Goal: Communication & Community: Ask a question

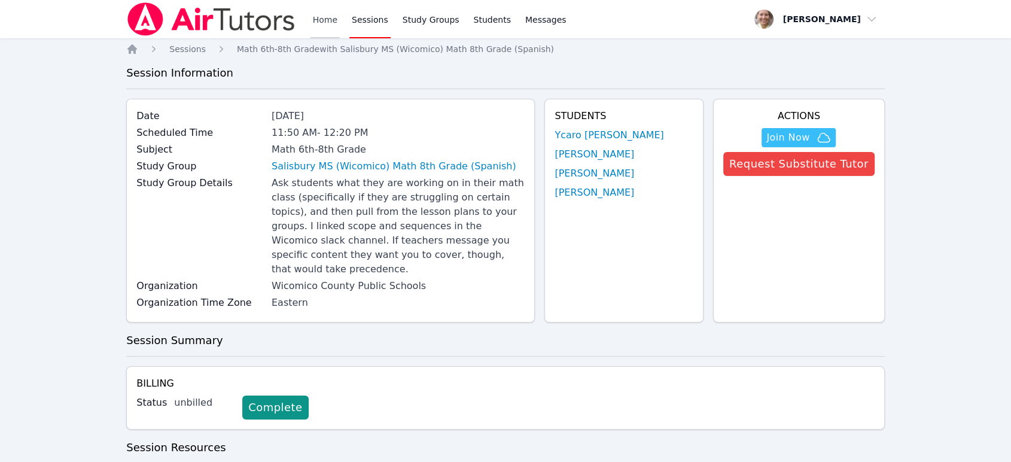
click at [333, 23] on link "Home" at bounding box center [324, 19] width 29 height 38
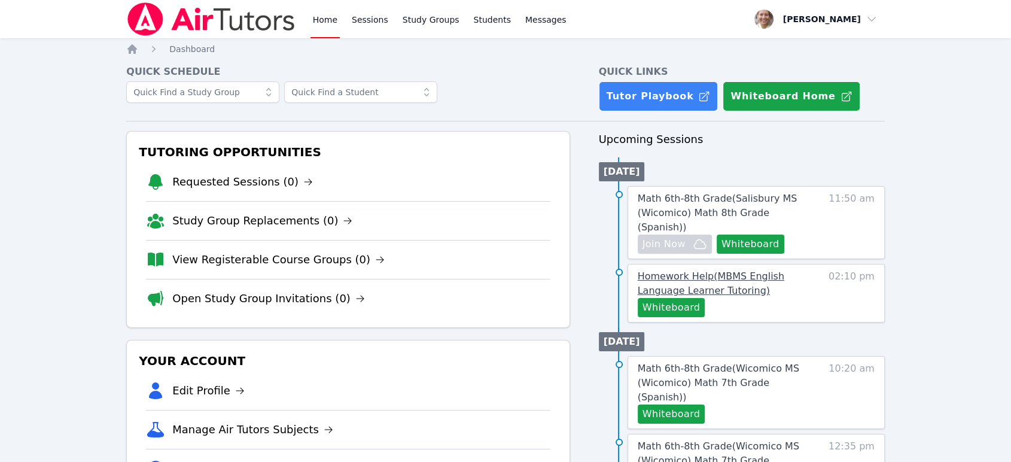
click at [761, 273] on link "Homework Help ( MBMS English Language Learner Tutoring )" at bounding box center [727, 283] width 178 height 29
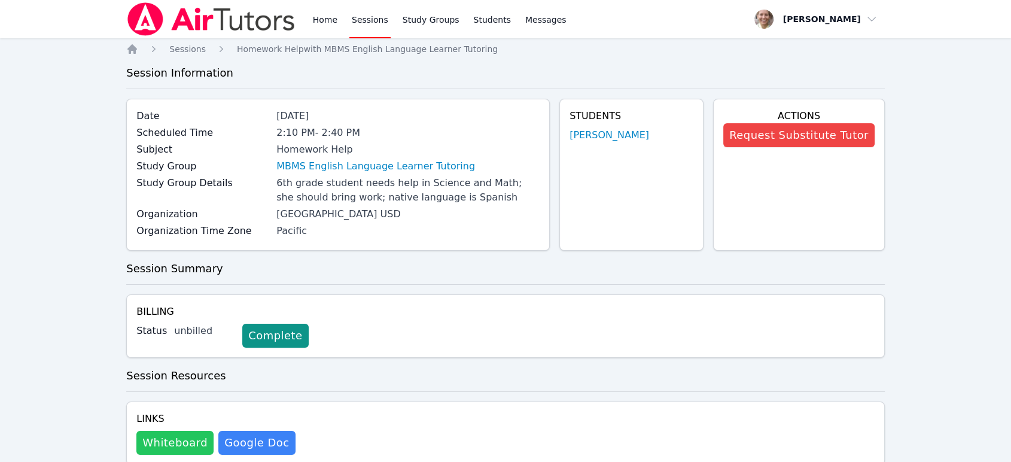
click at [170, 449] on button "Whiteboard" at bounding box center [174, 443] width 77 height 24
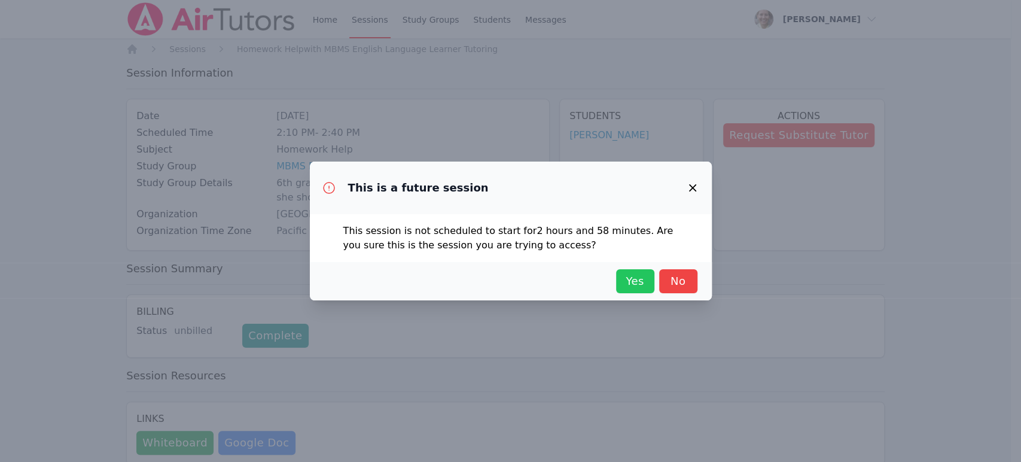
click at [648, 278] on button "Yes" at bounding box center [635, 281] width 38 height 24
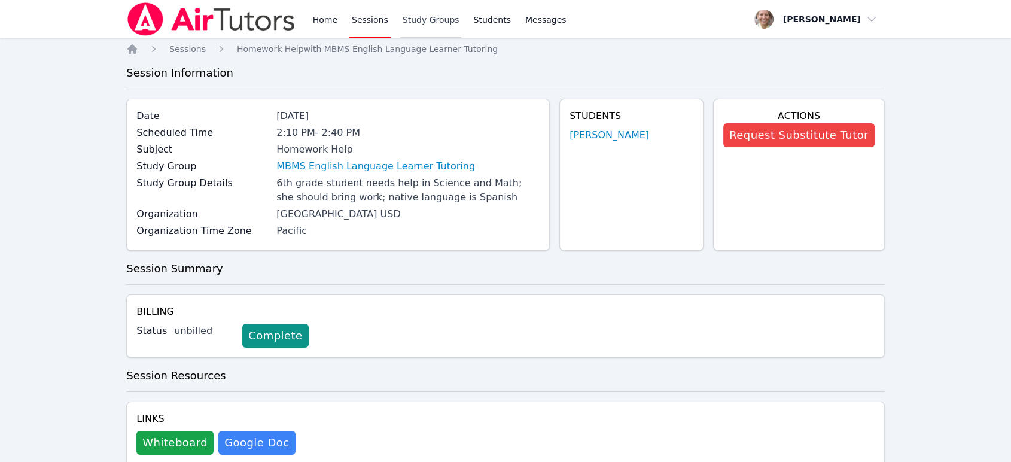
click at [421, 25] on link "Study Groups" at bounding box center [431, 19] width 62 height 38
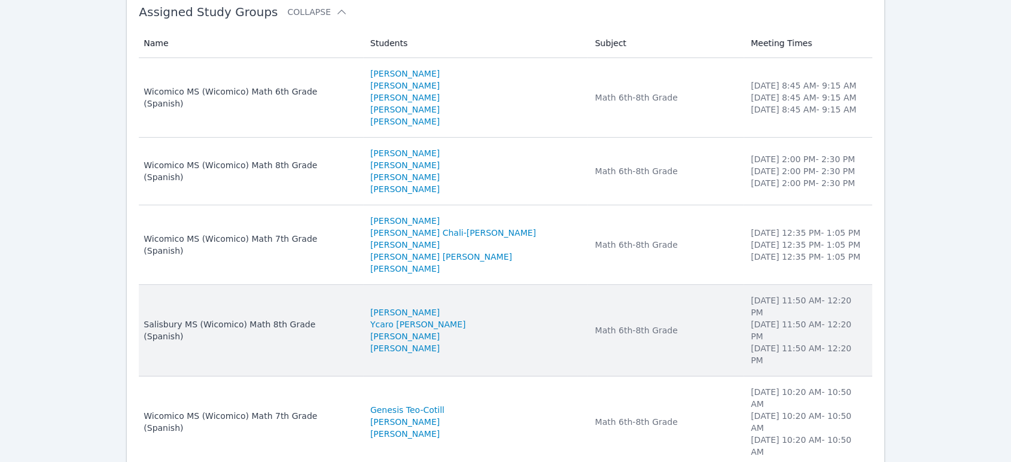
scroll to position [196, 0]
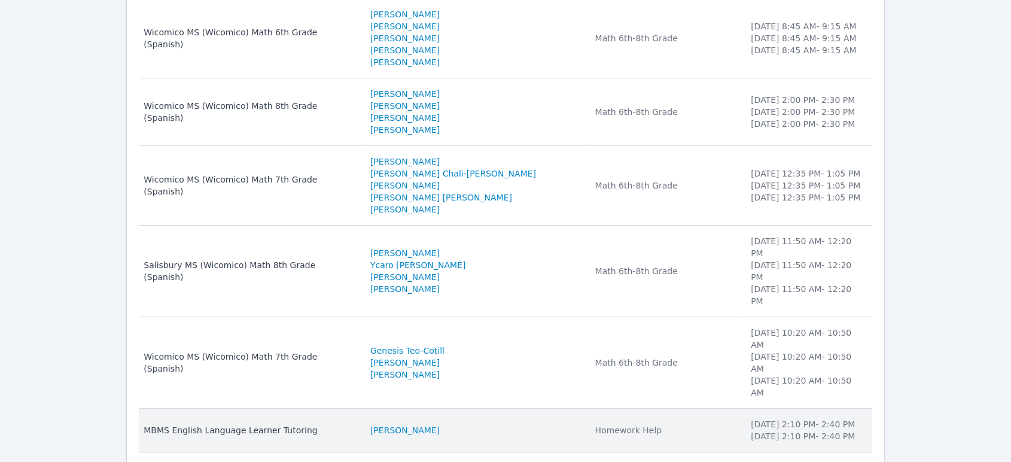
click at [595, 424] on div "Homework Help" at bounding box center [665, 430] width 141 height 12
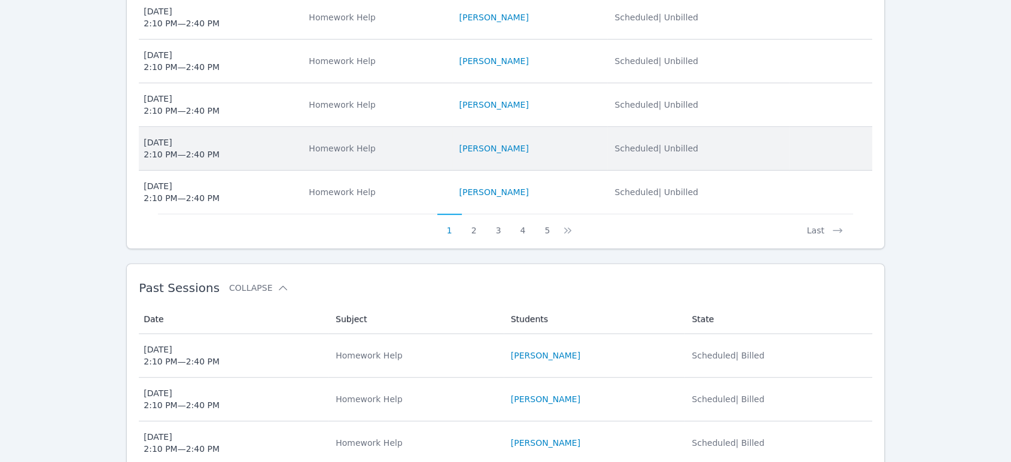
scroll to position [788, 0]
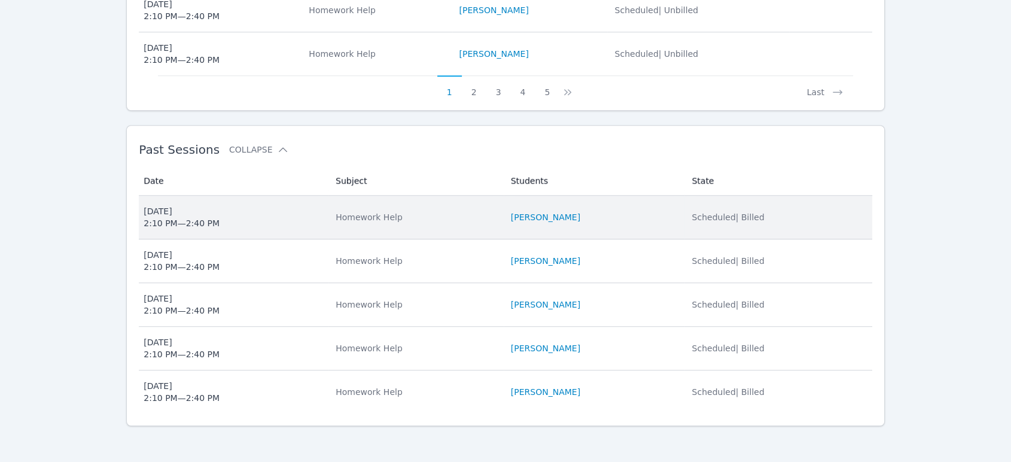
click at [276, 224] on span "Thu Sep 18 2:10 PM — 2:40 PM" at bounding box center [233, 217] width 178 height 24
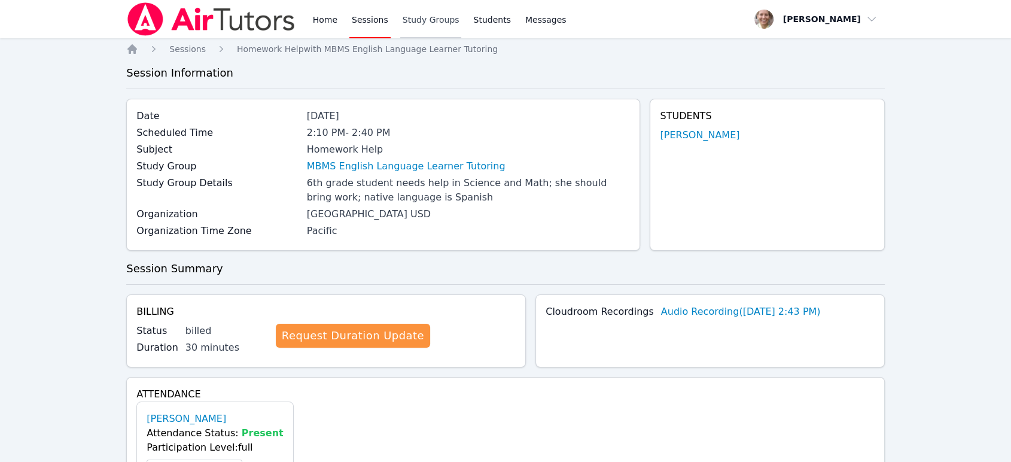
click at [410, 22] on link "Study Groups" at bounding box center [431, 19] width 62 height 38
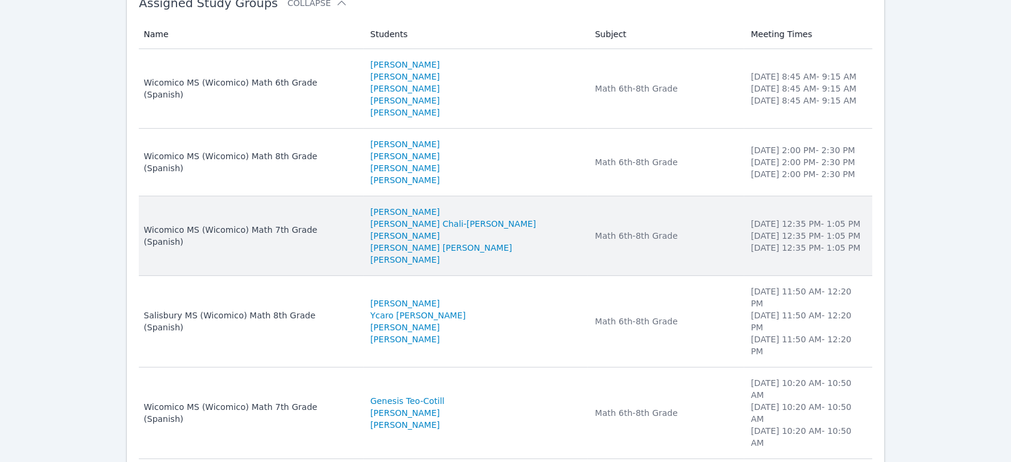
scroll to position [196, 0]
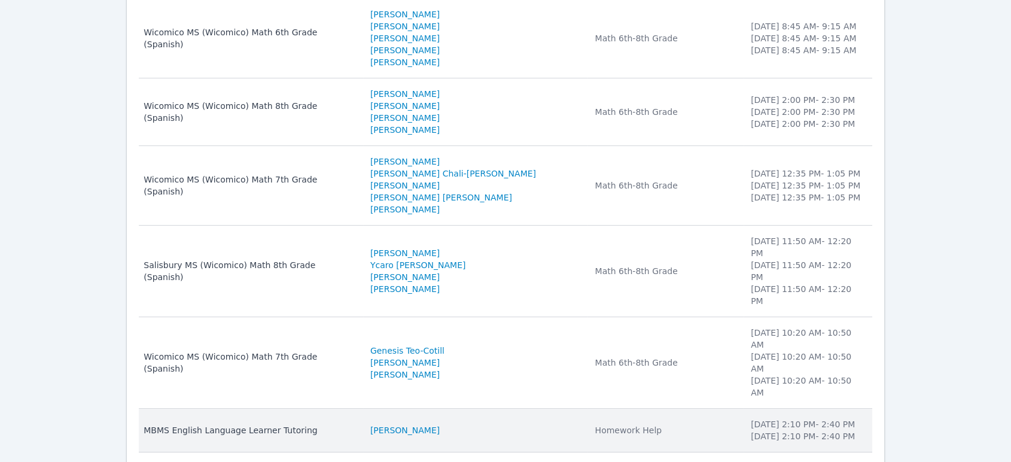
click at [459, 409] on td "Students Anyeli VáSquez" at bounding box center [475, 431] width 225 height 44
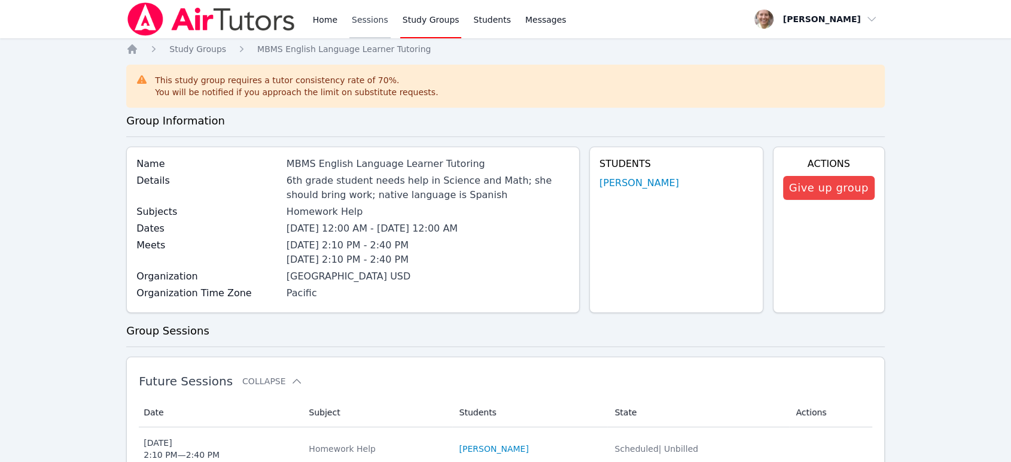
click at [365, 26] on link "Sessions" at bounding box center [369, 19] width 41 height 38
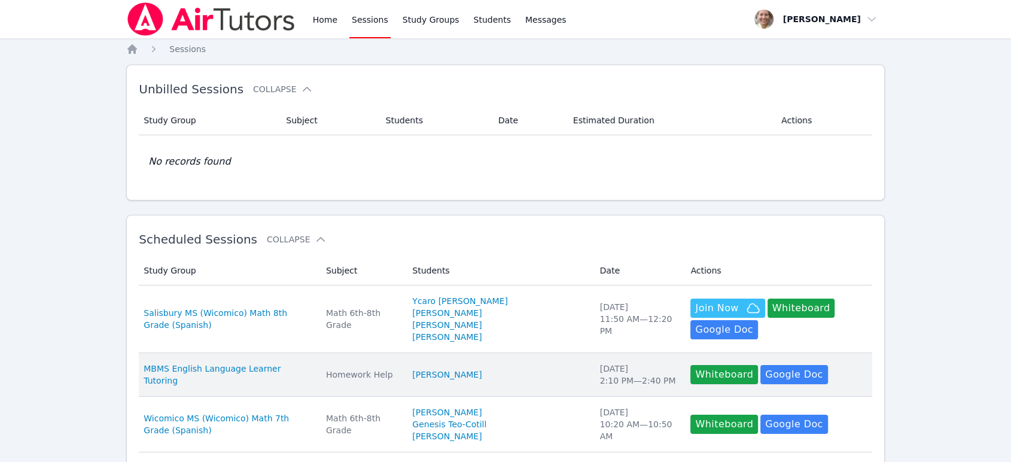
click at [312, 386] on div "MBMS English Language Learner Tutoring" at bounding box center [228, 374] width 168 height 24
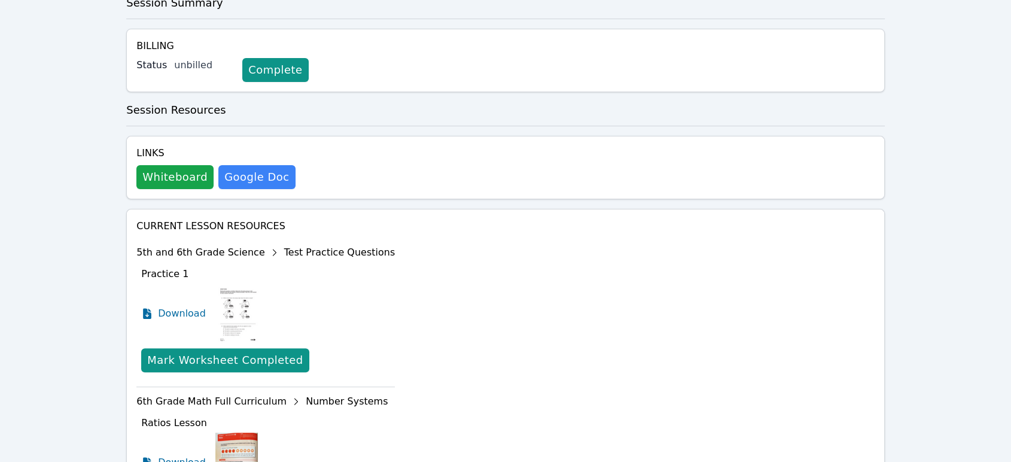
scroll to position [463, 0]
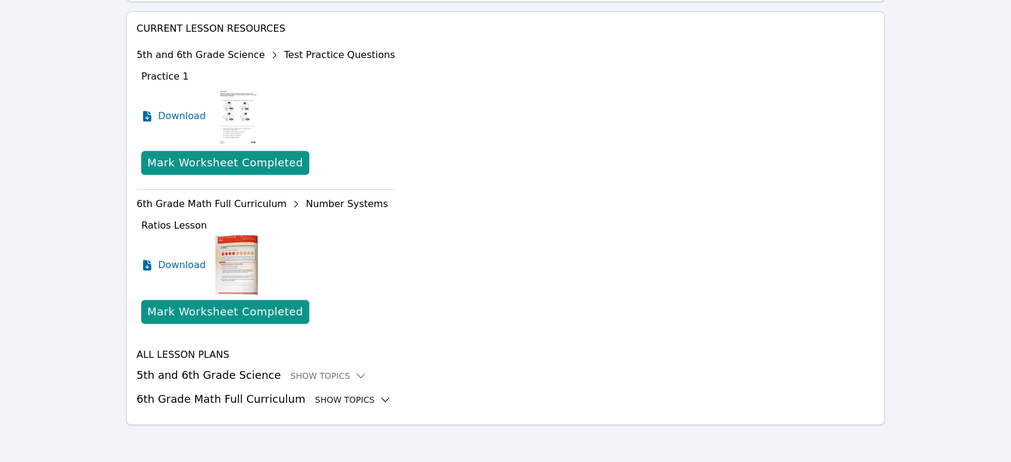
click at [339, 398] on div "Show Topics" at bounding box center [353, 400] width 77 height 12
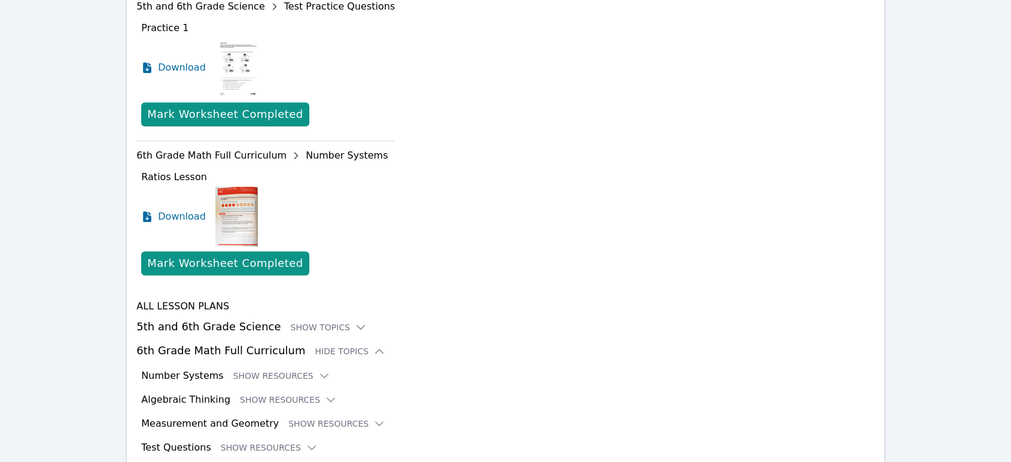
scroll to position [561, 0]
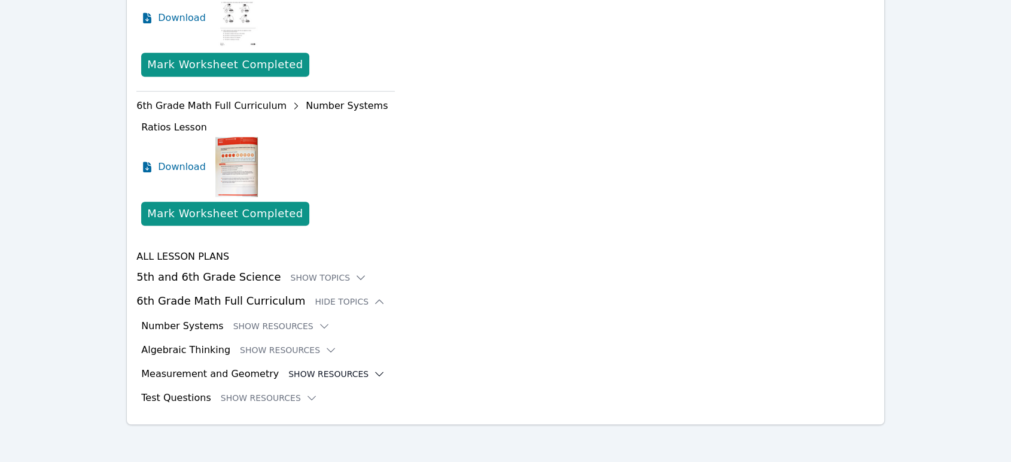
click at [300, 370] on button "Show Resources" at bounding box center [336, 374] width 97 height 12
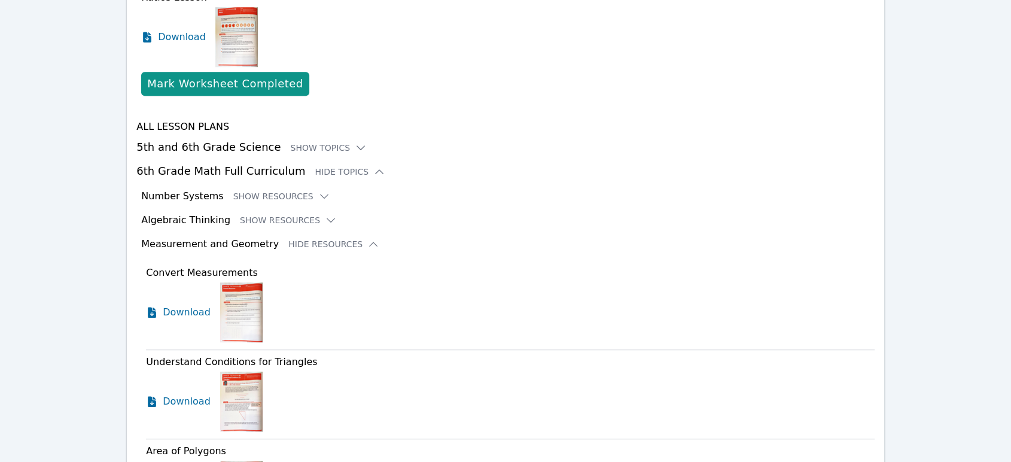
scroll to position [694, 0]
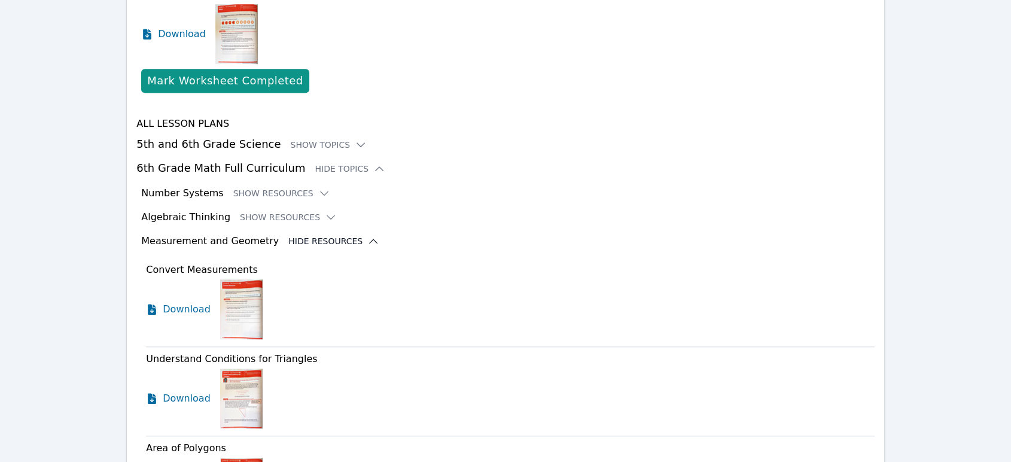
click at [311, 239] on button "Hide Resources" at bounding box center [333, 241] width 91 height 12
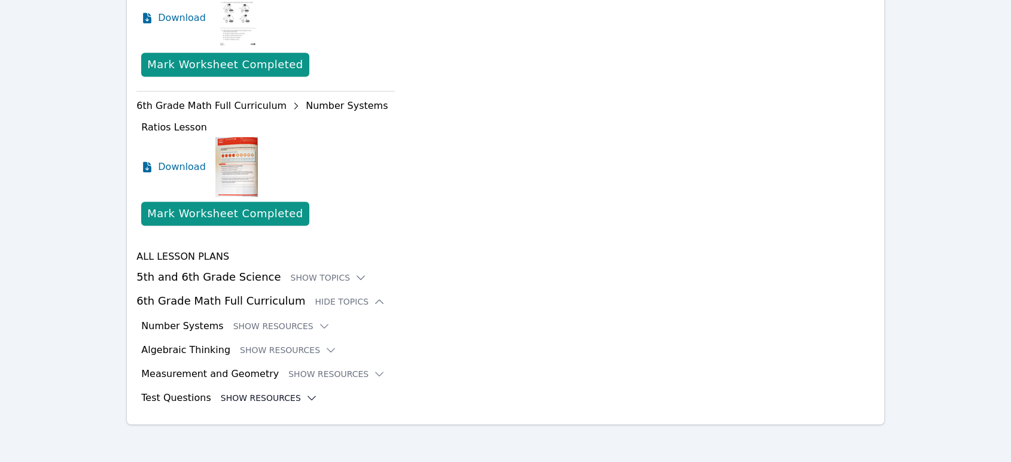
click at [278, 402] on button "Show Resources" at bounding box center [269, 398] width 97 height 12
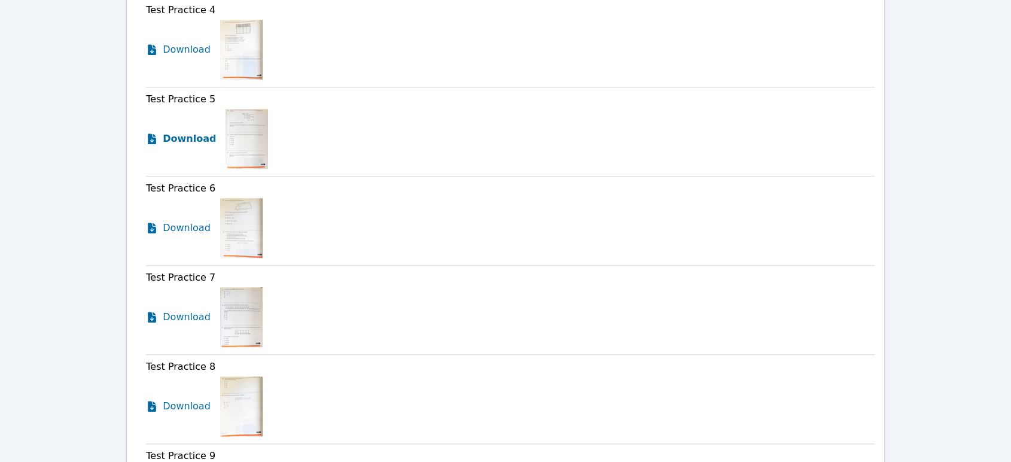
scroll to position [1253, 0]
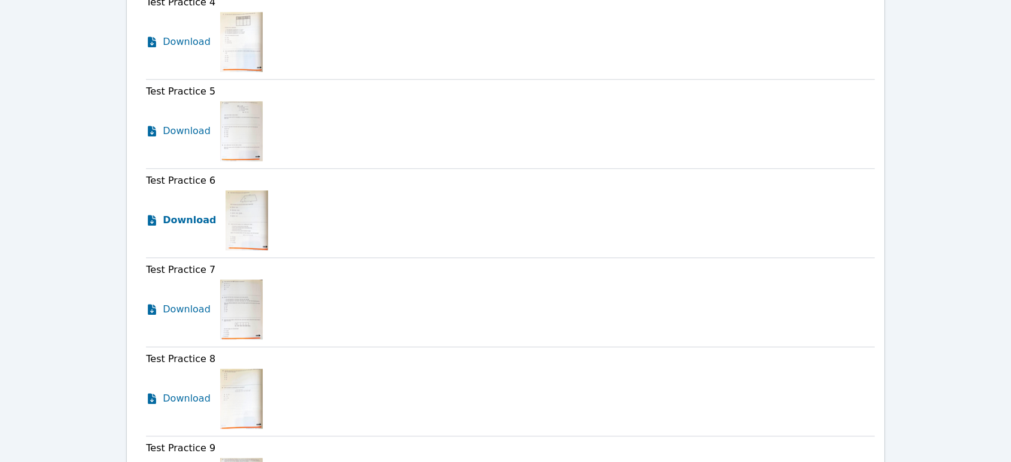
click at [197, 218] on span "Download" at bounding box center [189, 220] width 53 height 14
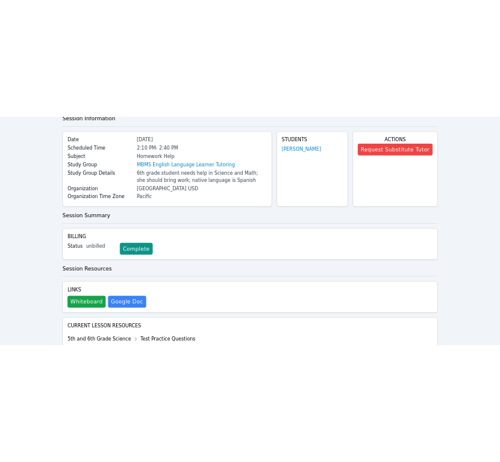
scroll to position [0, 0]
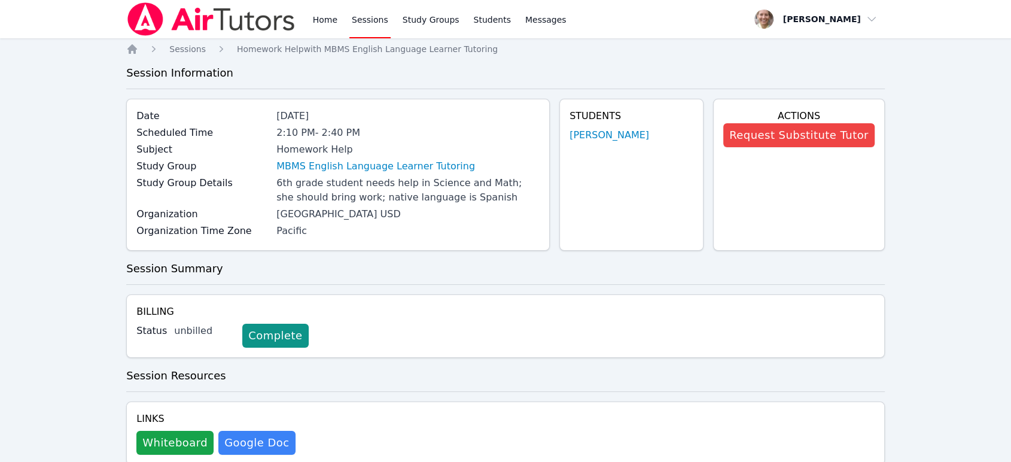
click at [368, 23] on link "Sessions" at bounding box center [369, 19] width 41 height 38
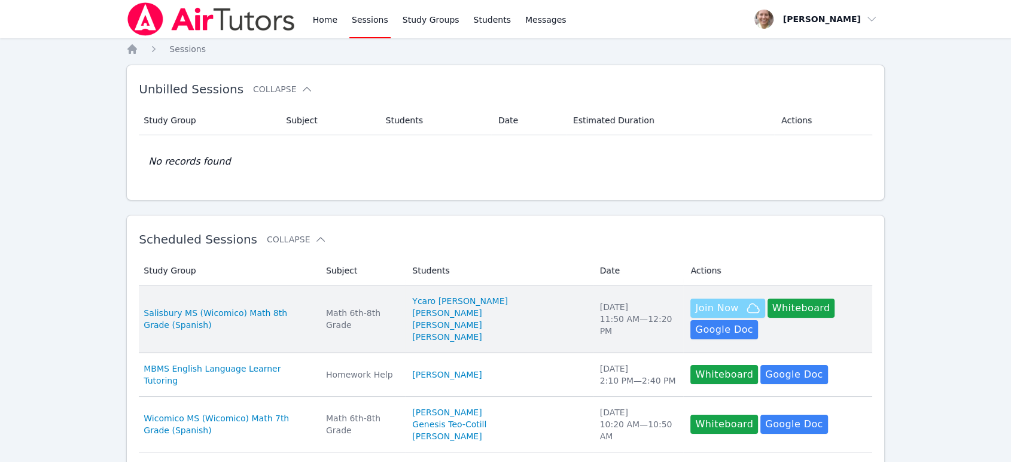
click at [714, 312] on span "Join Now" at bounding box center [727, 308] width 65 height 14
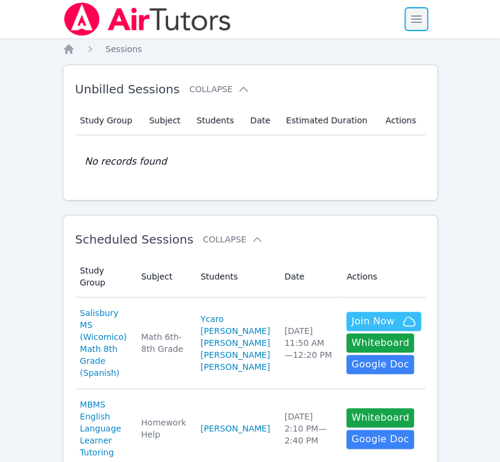
click at [413, 25] on span "button" at bounding box center [416, 19] width 26 height 26
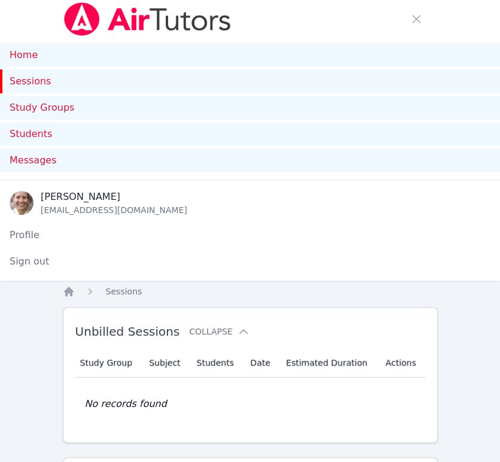
click at [35, 81] on link "Sessions" at bounding box center [250, 81] width 500 height 24
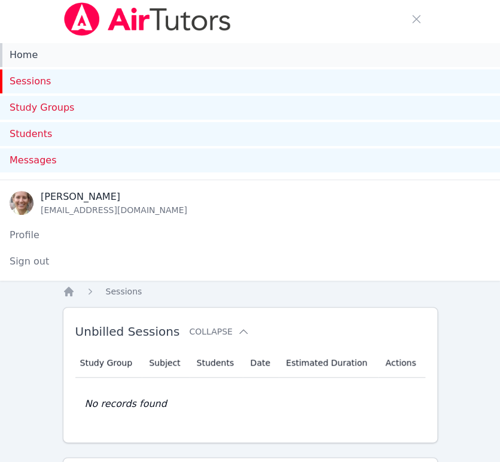
click at [25, 53] on link "Home" at bounding box center [250, 55] width 500 height 24
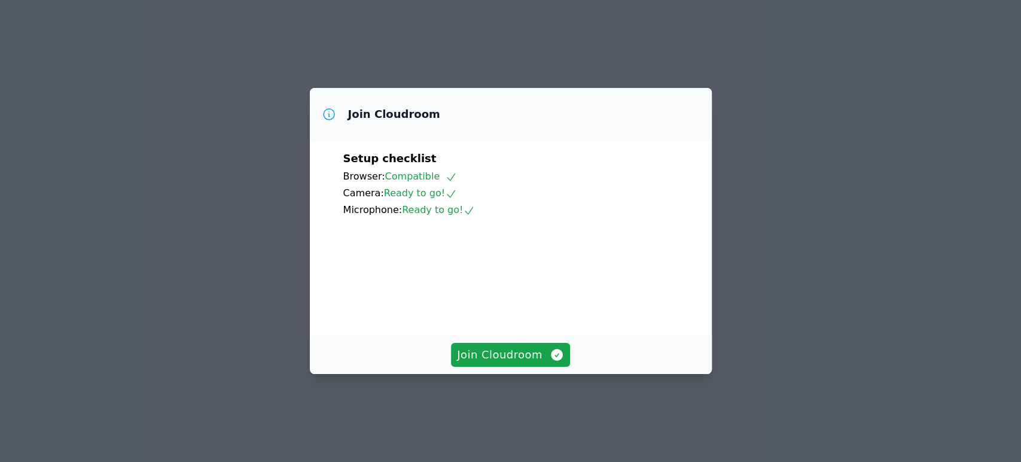
click at [513, 363] on span "Join Cloudroom" at bounding box center [510, 354] width 107 height 17
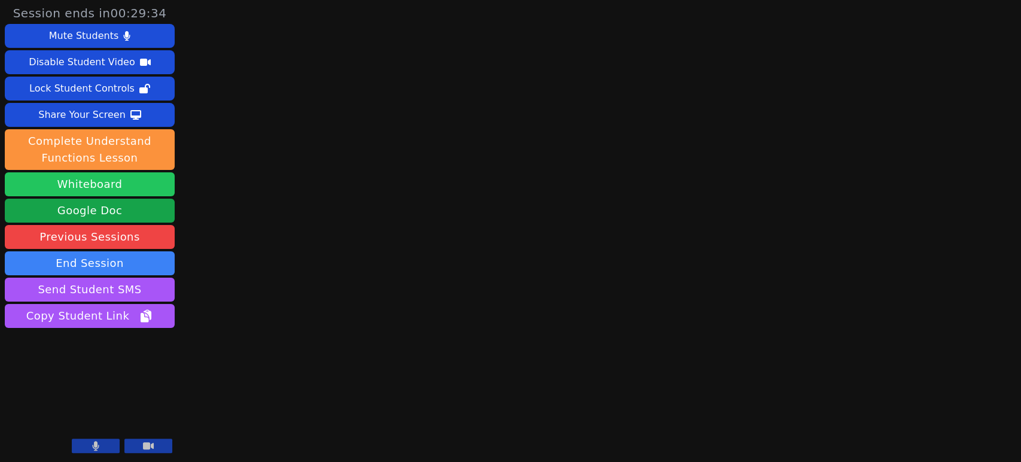
click at [154, 185] on button "Whiteboard" at bounding box center [90, 184] width 170 height 24
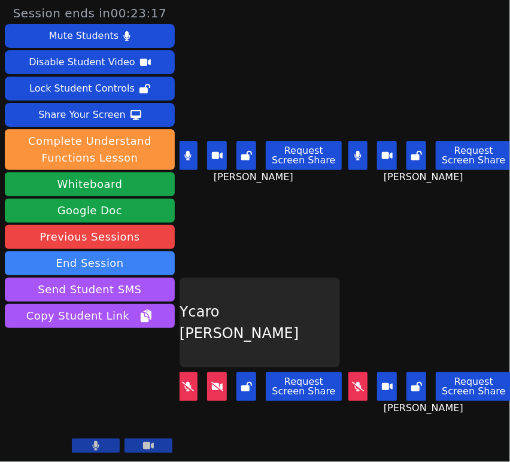
click at [189, 384] on button at bounding box center [188, 386] width 20 height 29
click at [352, 382] on icon at bounding box center [358, 387] width 12 height 10
click at [223, 382] on icon at bounding box center [217, 387] width 12 height 10
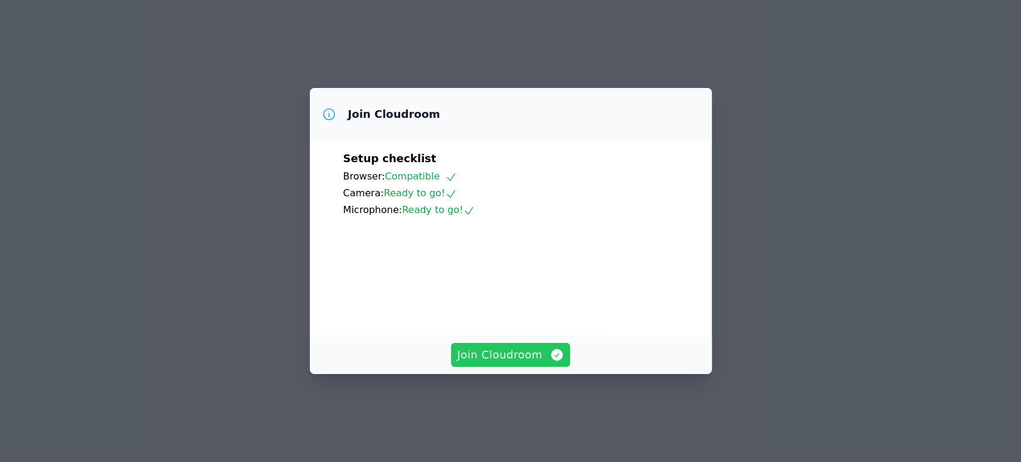
click at [523, 363] on span "Join Cloudroom" at bounding box center [510, 354] width 107 height 17
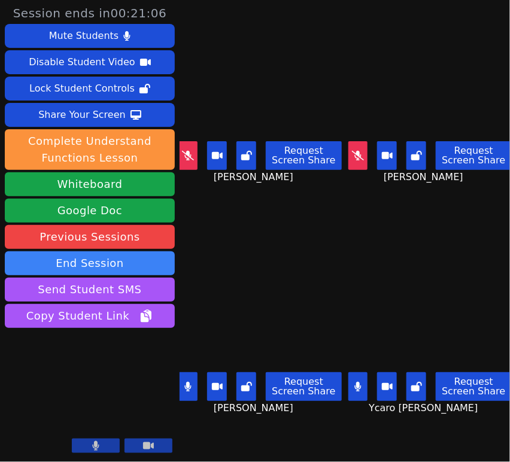
click at [189, 154] on icon at bounding box center [188, 156] width 12 height 10
click at [188, 152] on icon at bounding box center [188, 156] width 12 height 10
click at [185, 153] on icon at bounding box center [188, 156] width 12 height 10
click at [250, 154] on icon at bounding box center [246, 156] width 11 height 10
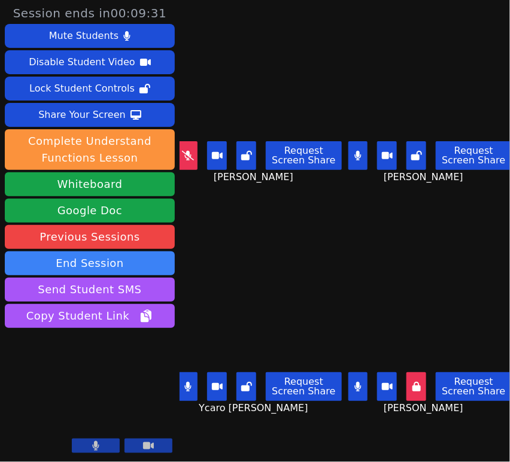
click at [191, 151] on icon at bounding box center [188, 156] width 12 height 10
click at [194, 154] on button at bounding box center [188, 155] width 20 height 29
click at [412, 151] on icon at bounding box center [416, 156] width 11 height 10
click at [246, 382] on icon at bounding box center [246, 387] width 11 height 10
click at [248, 155] on icon at bounding box center [246, 156] width 11 height 10
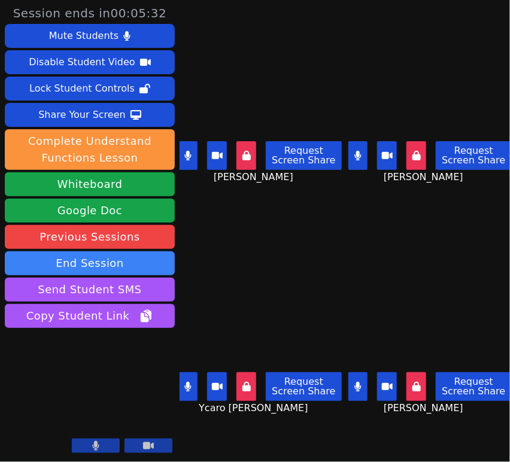
click at [183, 149] on button at bounding box center [188, 155] width 20 height 29
click at [187, 382] on icon at bounding box center [187, 387] width 7 height 10
click at [359, 151] on button at bounding box center [358, 155] width 20 height 29
click at [190, 382] on icon at bounding box center [188, 387] width 12 height 10
click at [348, 145] on button at bounding box center [358, 155] width 20 height 29
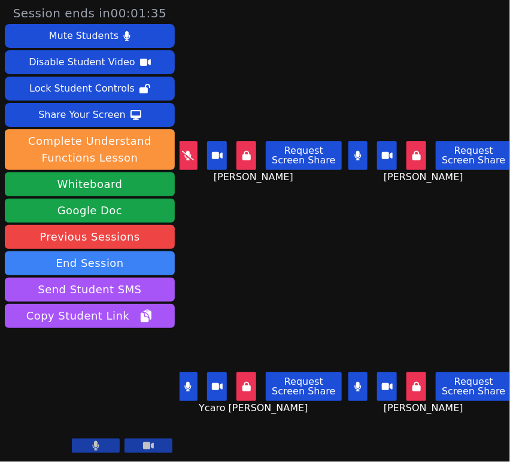
click at [194, 142] on button at bounding box center [188, 155] width 20 height 29
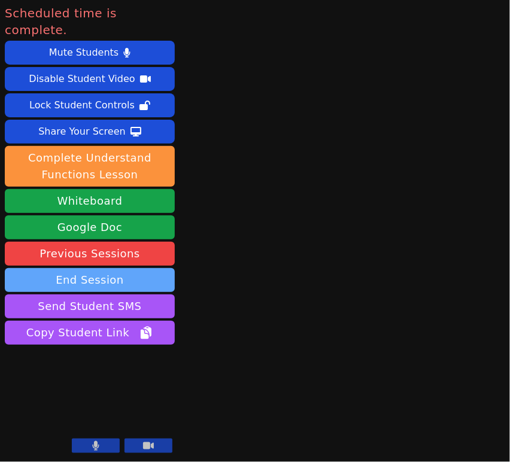
click at [120, 269] on button "End Session" at bounding box center [90, 280] width 170 height 24
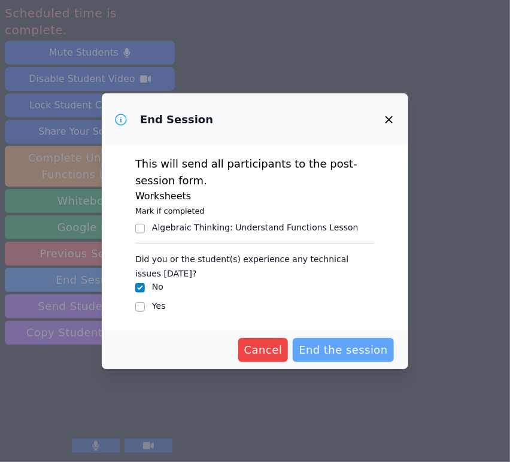
click at [324, 350] on span "End the session" at bounding box center [342, 350] width 89 height 17
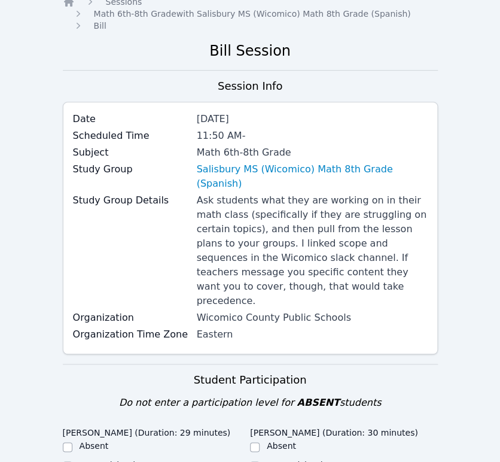
scroll to position [266, 0]
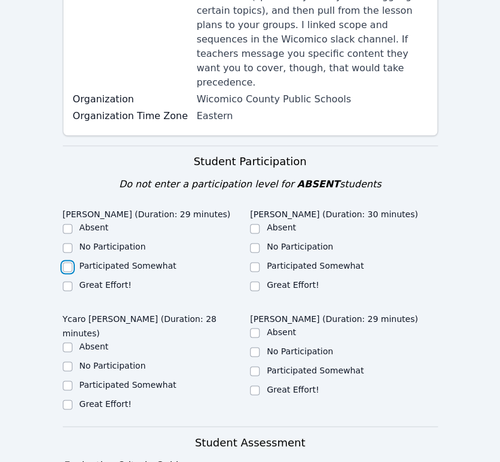
click at [69, 262] on input "Participated Somewhat" at bounding box center [68, 267] width 10 height 10
checkbox input "true"
click at [252, 262] on input "Participated Somewhat" at bounding box center [255, 267] width 10 height 10
checkbox input "true"
click at [66, 380] on input "Participated Somewhat" at bounding box center [68, 385] width 10 height 10
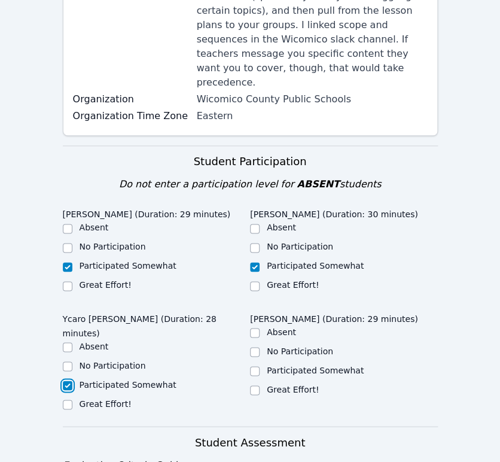
checkbox input "true"
click at [252, 385] on input "Great Effort!" at bounding box center [255, 390] width 10 height 10
checkbox input "true"
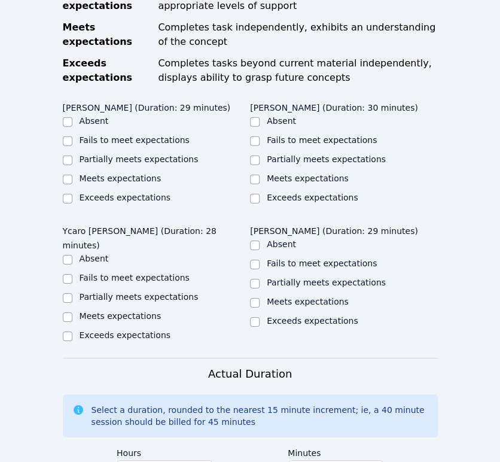
scroll to position [665, 0]
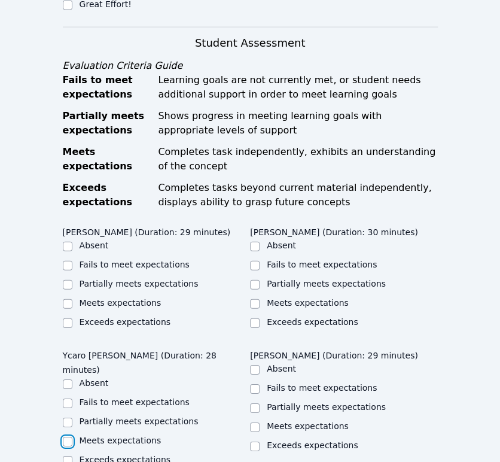
click at [69, 437] on input "Meets expectations" at bounding box center [68, 442] width 10 height 10
checkbox input "true"
click at [66, 280] on input "Partially meets expectations" at bounding box center [68, 285] width 10 height 10
checkbox input "true"
click at [256, 299] on input "Meets expectations" at bounding box center [255, 304] width 10 height 10
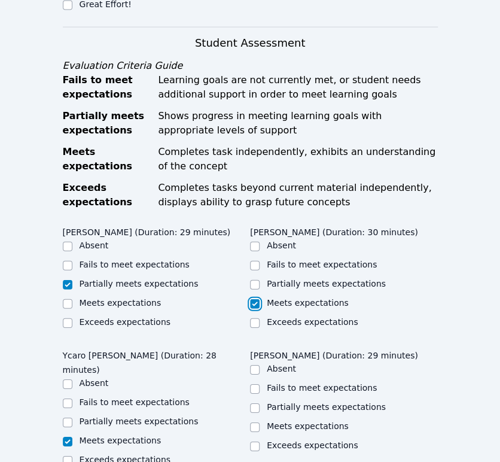
checkbox input "true"
click at [254, 422] on input "Meets expectations" at bounding box center [255, 427] width 10 height 10
checkbox input "true"
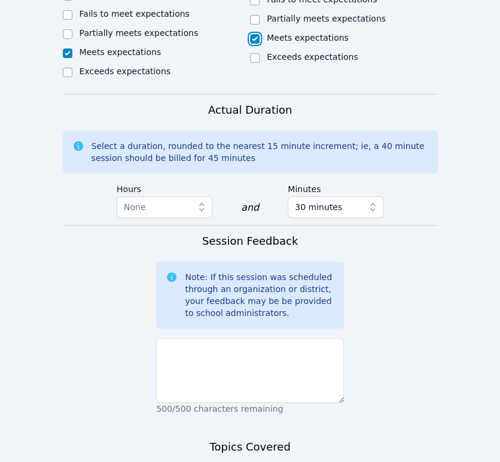
scroll to position [1063, 0]
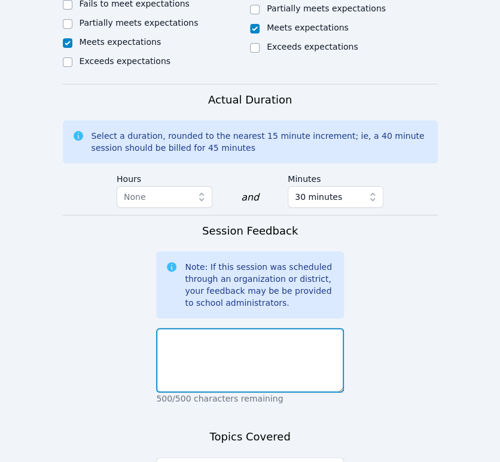
click at [298, 331] on textarea at bounding box center [250, 360] width 188 height 65
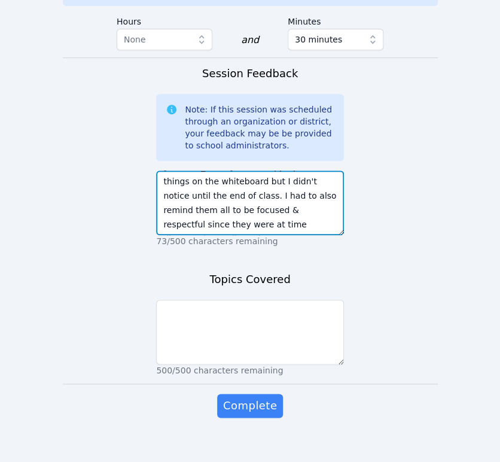
scroll to position [95, 0]
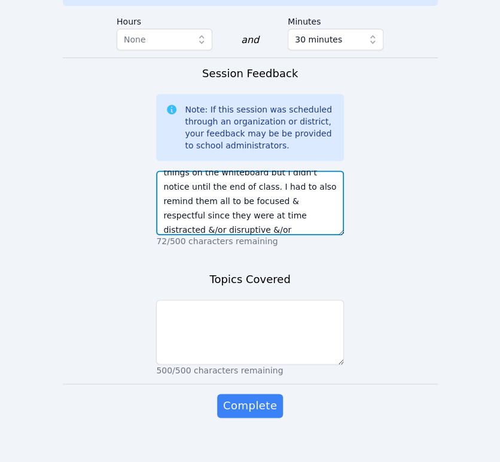
click at [224, 204] on textarea "Each student continued the activity about transformations from last session and…" at bounding box center [250, 202] width 188 height 65
click at [223, 214] on textarea "Each student continued the activity about transformations from last session and…" at bounding box center [250, 202] width 188 height 65
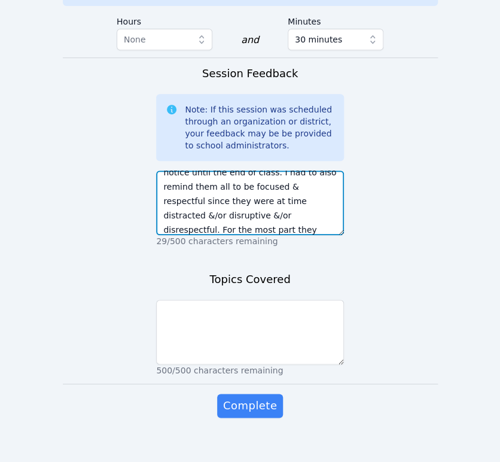
click at [300, 203] on textarea "Each student continued the activity about transformations from last session and…" at bounding box center [250, 202] width 188 height 65
click at [281, 220] on textarea "Each student continued the activity about transformations from last session and…" at bounding box center [250, 202] width 188 height 65
click at [245, 205] on textarea "Each student continued the activity about transformations from last session and…" at bounding box center [250, 202] width 188 height 65
click at [281, 216] on textarea "Each student continued the activity about transformations from last session and…" at bounding box center [250, 202] width 188 height 65
click at [251, 218] on textarea "Each student continued the activity about transformations from last session and…" at bounding box center [250, 202] width 188 height 65
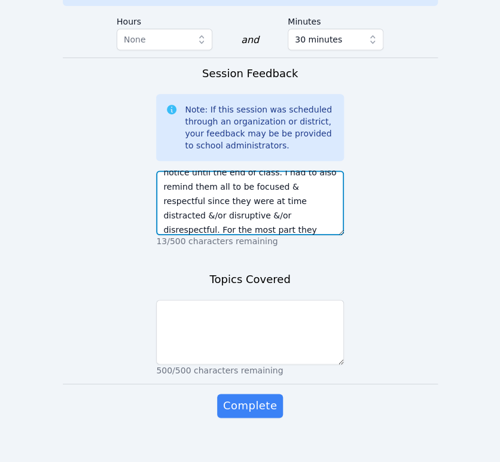
click at [253, 217] on textarea "Each student continued the activity about transformations from last session and…" at bounding box center [250, 202] width 188 height 65
type textarea "Each student continued the activity about transformations from last session and…"
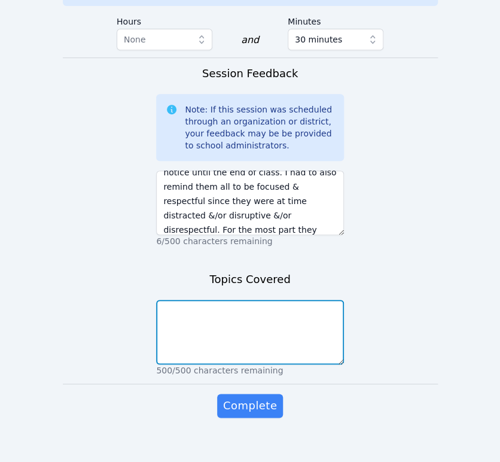
click at [288, 301] on textarea at bounding box center [250, 332] width 188 height 65
click at [250, 300] on textarea "Transformations names, movements, real world examples" at bounding box center [250, 332] width 188 height 65
click at [287, 315] on textarea "Transformations names, keywords, movements, real world examples" at bounding box center [250, 332] width 188 height 65
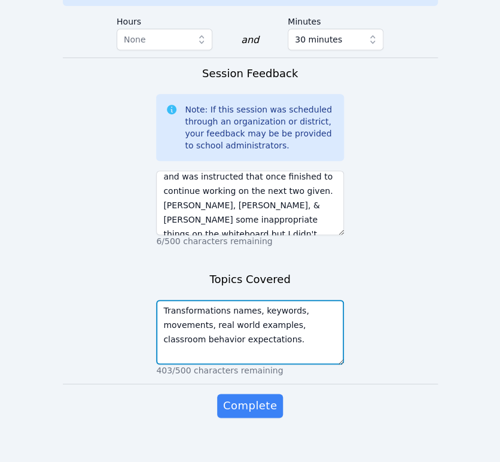
scroll to position [66, 0]
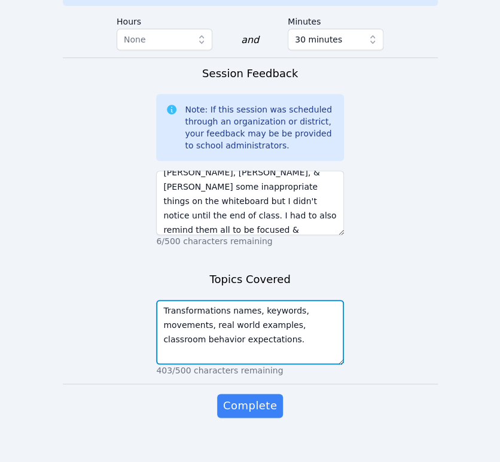
type textarea "Transformations names, keywords, movements, real world examples, classroom beha…"
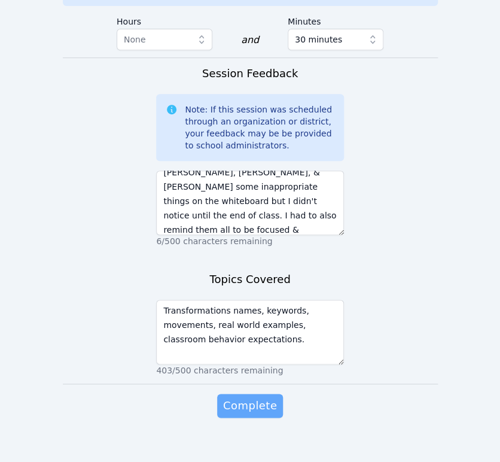
click at [263, 397] on span "Complete" at bounding box center [250, 405] width 54 height 17
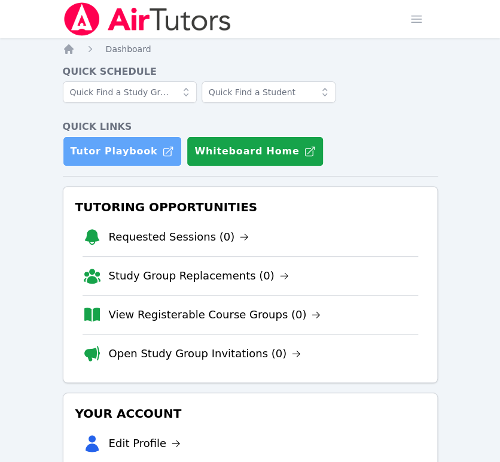
click at [131, 150] on link "Tutor Playbook" at bounding box center [123, 151] width 120 height 30
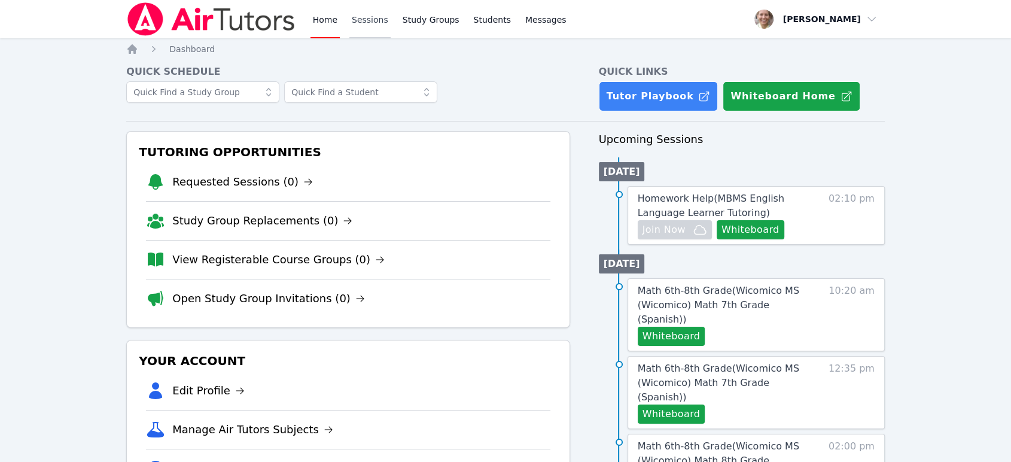
click at [362, 23] on link "Sessions" at bounding box center [369, 19] width 41 height 38
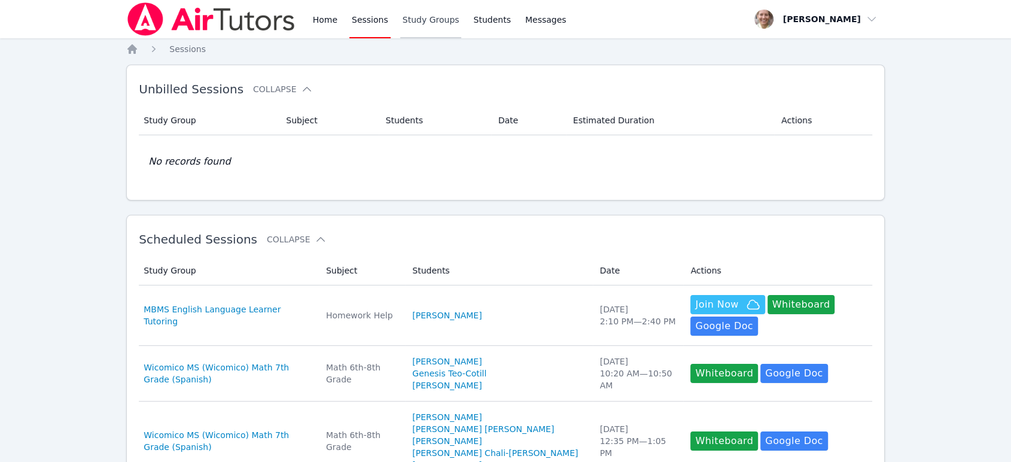
click at [428, 22] on link "Study Groups" at bounding box center [431, 19] width 62 height 38
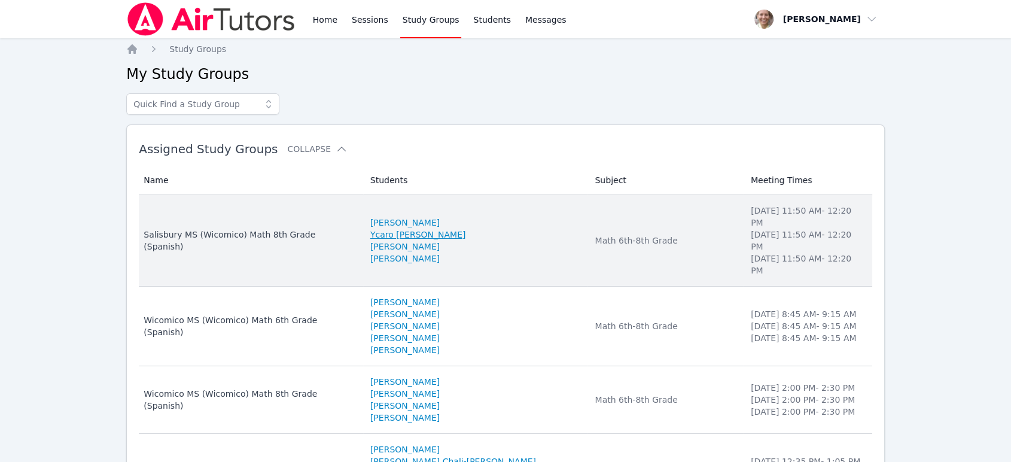
drag, startPoint x: 516, startPoint y: 220, endPoint x: 421, endPoint y: 221, distance: 94.5
click at [421, 228] on li "Ycaro [PERSON_NAME]" at bounding box center [475, 234] width 211 height 12
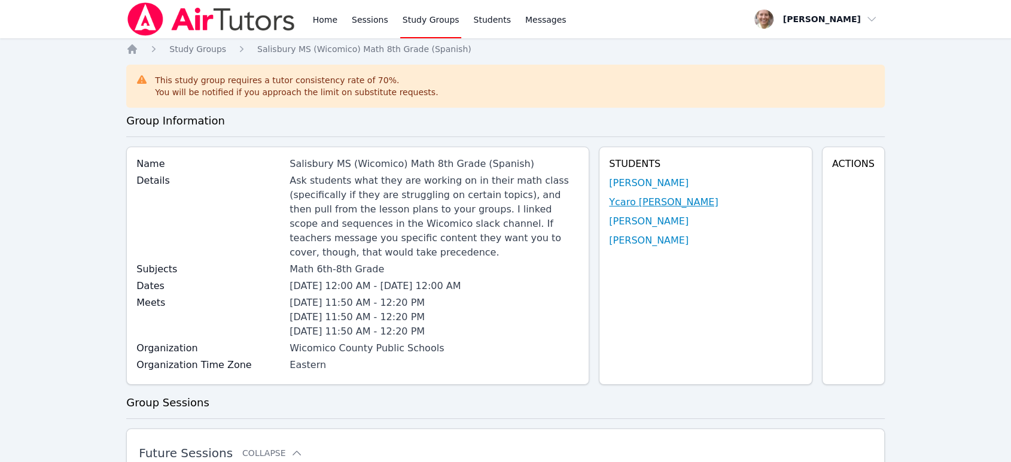
drag, startPoint x: 747, startPoint y: 203, endPoint x: 627, endPoint y: 202, distance: 119.6
click at [627, 202] on li "Ycaro [PERSON_NAME]" at bounding box center [705, 202] width 193 height 14
copy link "[PERSON_NAME]"
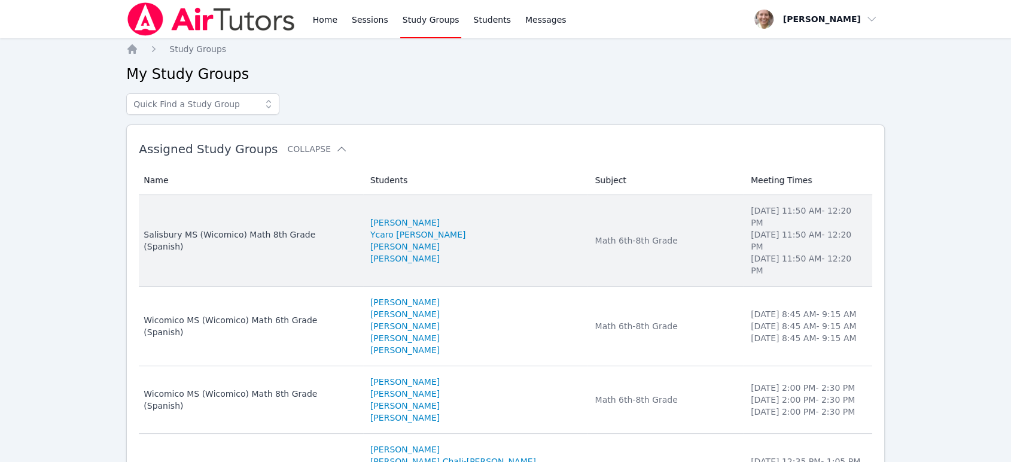
click at [517, 240] on li "[PERSON_NAME]" at bounding box center [475, 246] width 211 height 12
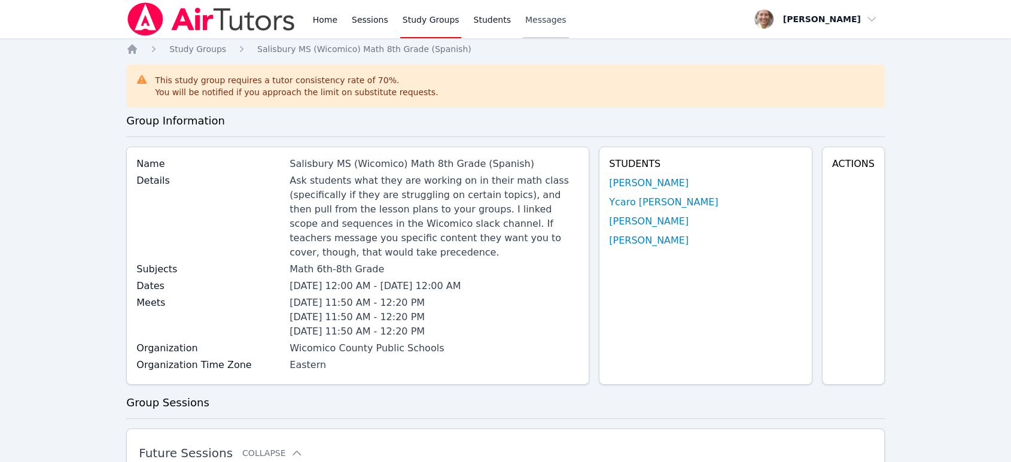
click at [535, 25] on span "Messages" at bounding box center [545, 20] width 41 height 12
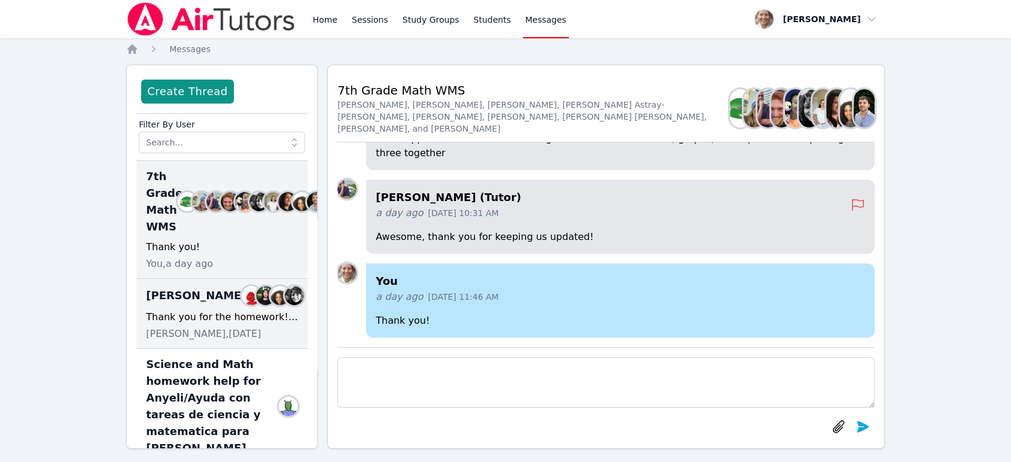
click at [194, 307] on div "[PERSON_NAME] Sessions Members Thank you for the homework! Love this group, gre…" at bounding box center [221, 314] width 171 height 70
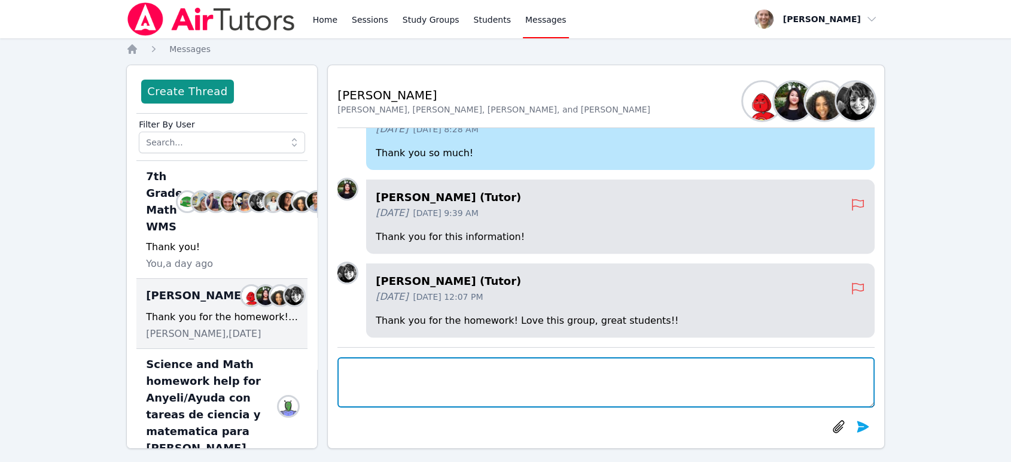
click at [601, 381] on textarea at bounding box center [605, 382] width 537 height 50
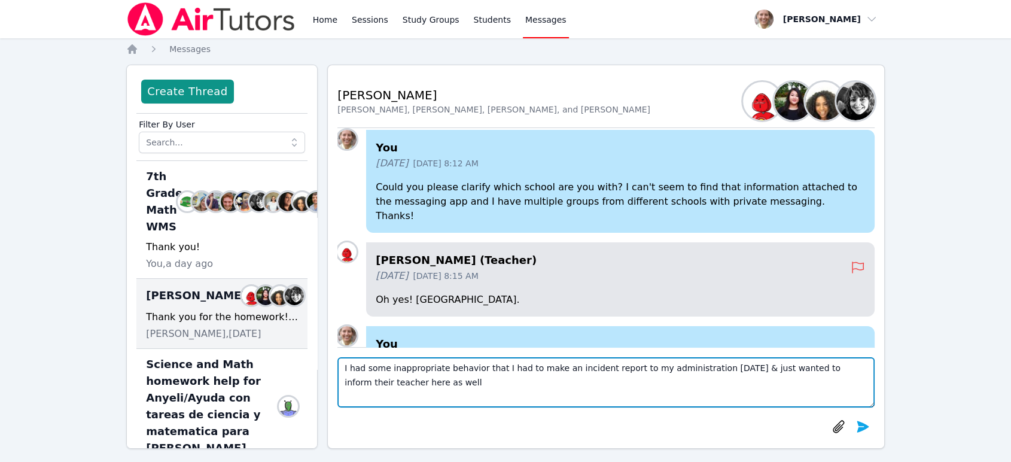
scroll to position [-199, 0]
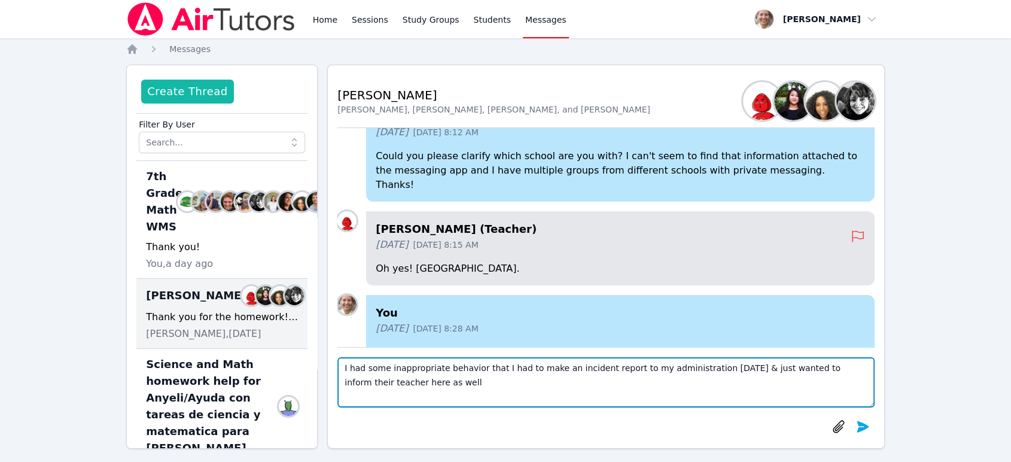
type textarea "I had some inappropriate behavior that I had to make an incident report to my a…"
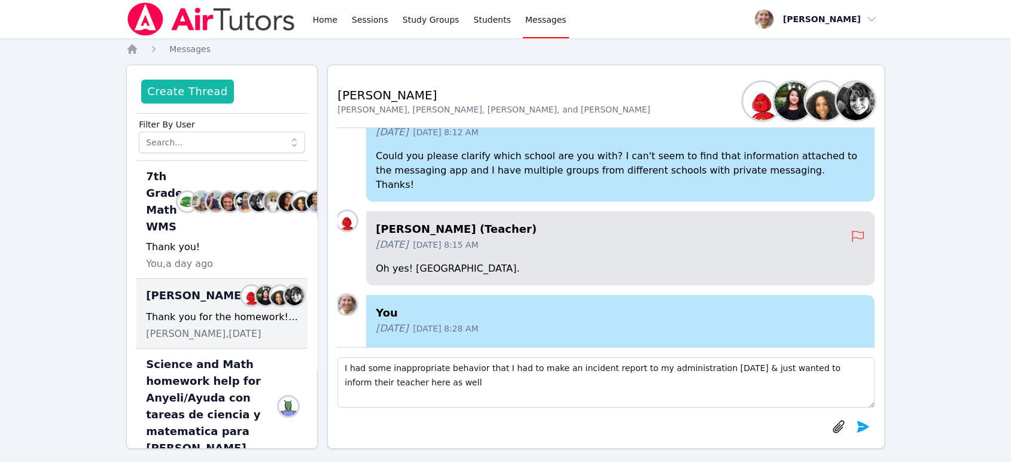
click at [215, 95] on button "Create Thread" at bounding box center [187, 92] width 92 height 24
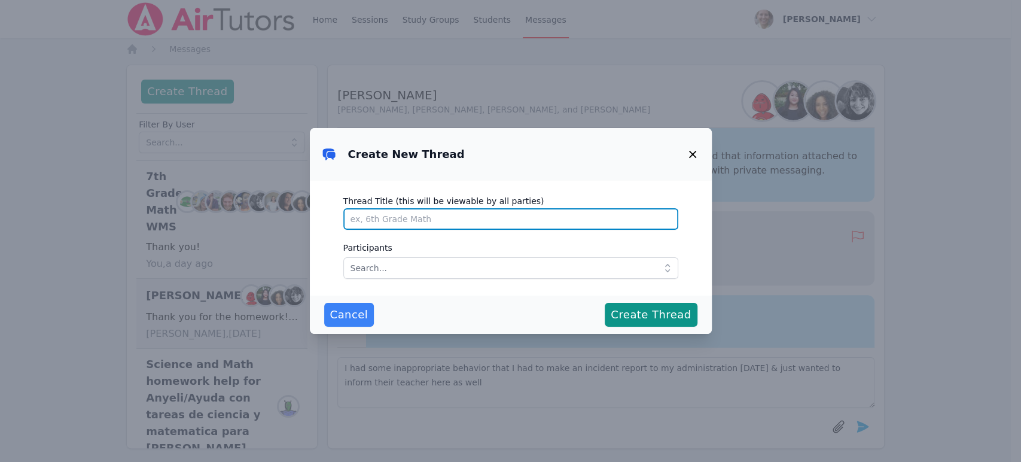
click at [460, 218] on input "Thread Title (this will be viewable by all parties)" at bounding box center [510, 219] width 335 height 22
type input "[PERSON_NAME]"
drag, startPoint x: 460, startPoint y: 218, endPoint x: 336, endPoint y: 218, distance: 124.4
click at [336, 218] on div "Thread Title (this will be viewable by all parties) [PERSON_NAME] Participants" at bounding box center [511, 238] width 402 height 115
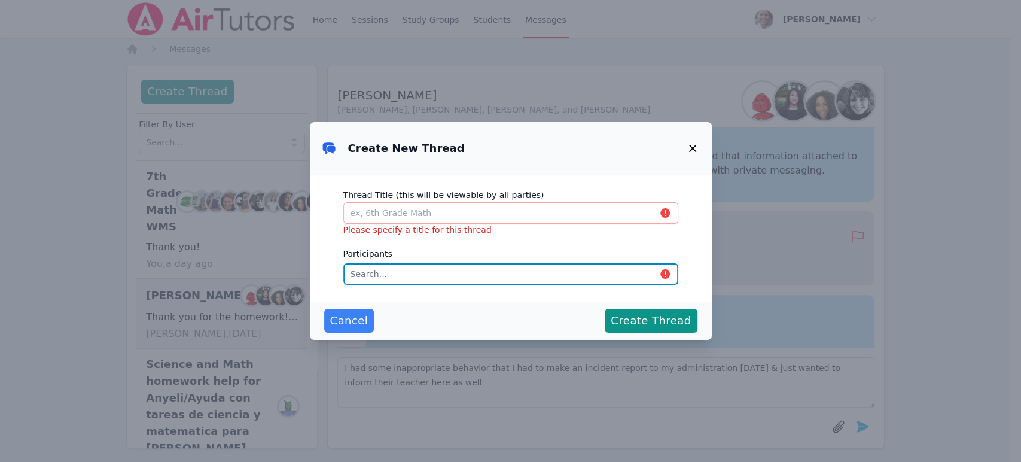
click at [427, 267] on input "text" at bounding box center [510, 274] width 335 height 22
type input "n"
type input "b"
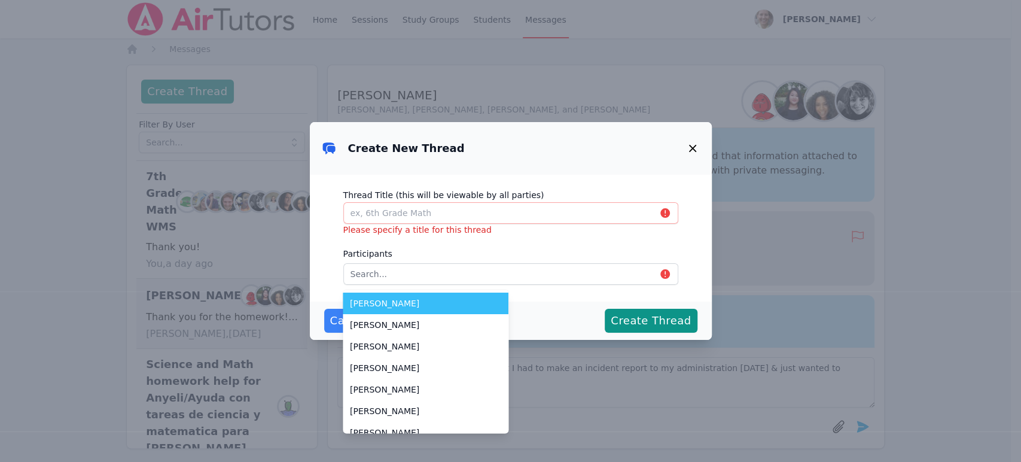
click at [694, 145] on icon "button" at bounding box center [691, 148] width 7 height 7
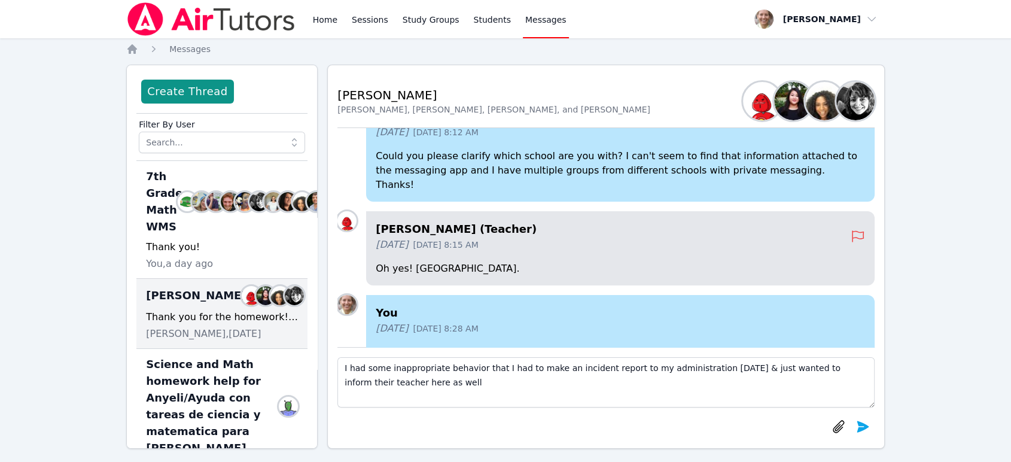
click at [767, 238] on div "[DATE] [DATE] 8:15 AM" at bounding box center [613, 244] width 475 height 14
click at [198, 141] on input "text" at bounding box center [222, 143] width 166 height 22
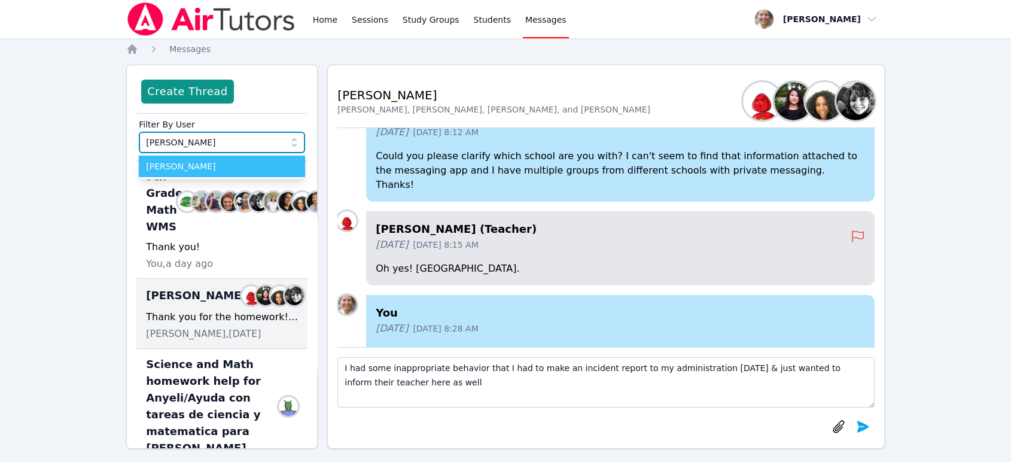
type input "[PERSON_NAME]"
click at [200, 161] on span "[PERSON_NAME]" at bounding box center [222, 166] width 152 height 12
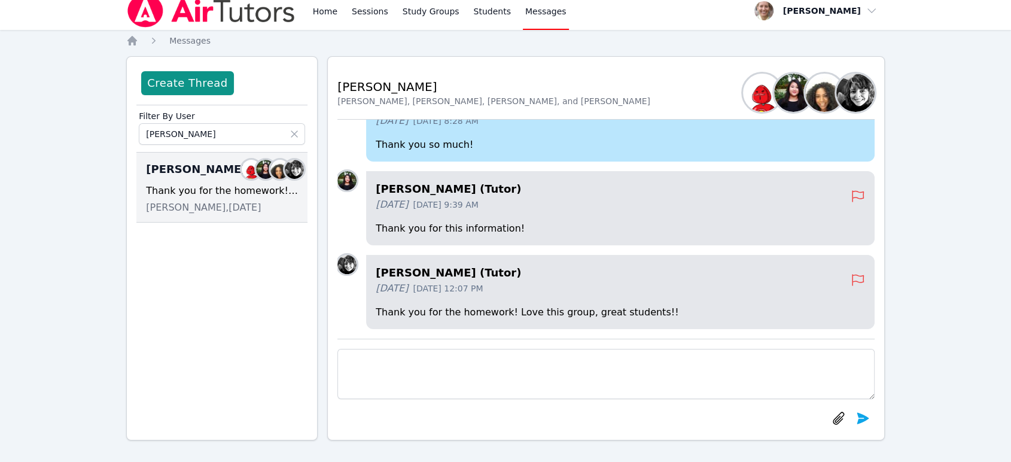
scroll to position [10, 0]
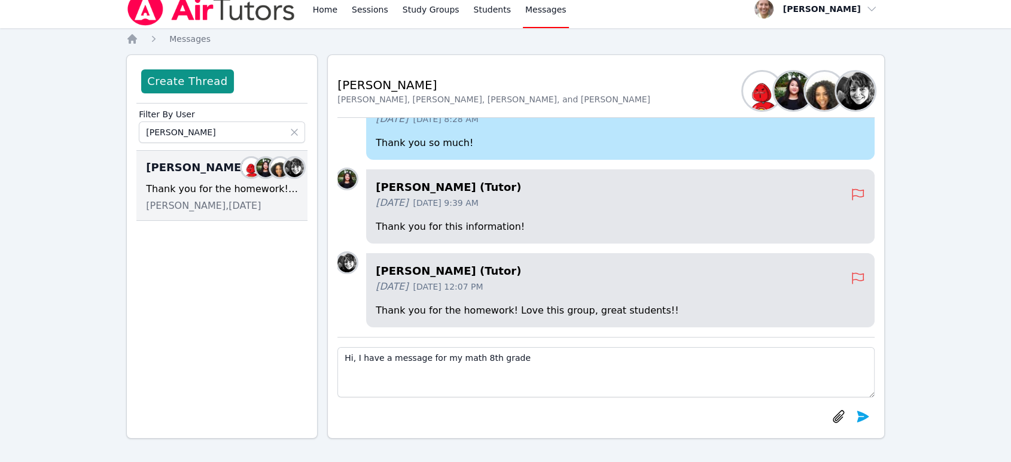
click at [435, 359] on textarea "Hi, I have a message for my math 8th grade" at bounding box center [605, 372] width 537 height 50
click at [591, 359] on textarea "Hi, I have a message for the teacher of my math 8th grade" at bounding box center [605, 372] width 537 height 50
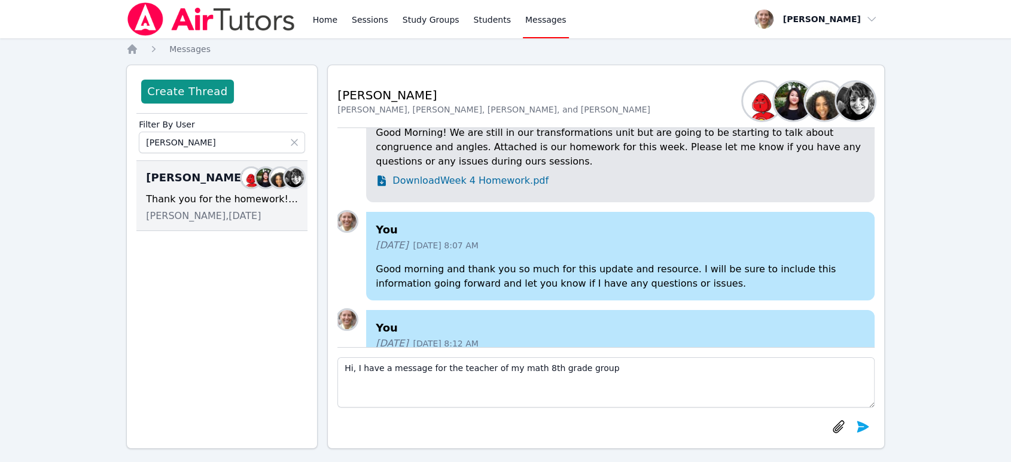
scroll to position [-343, 0]
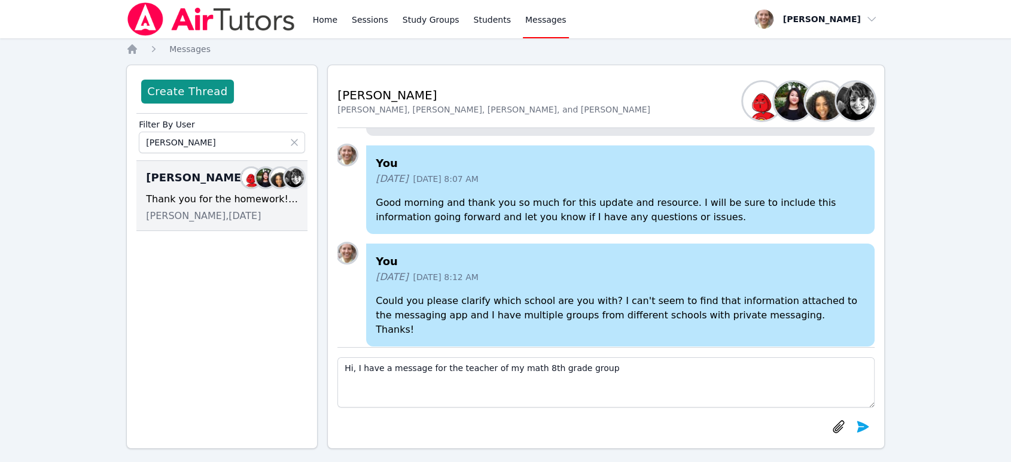
click at [848, 104] on img at bounding box center [855, 101] width 38 height 38
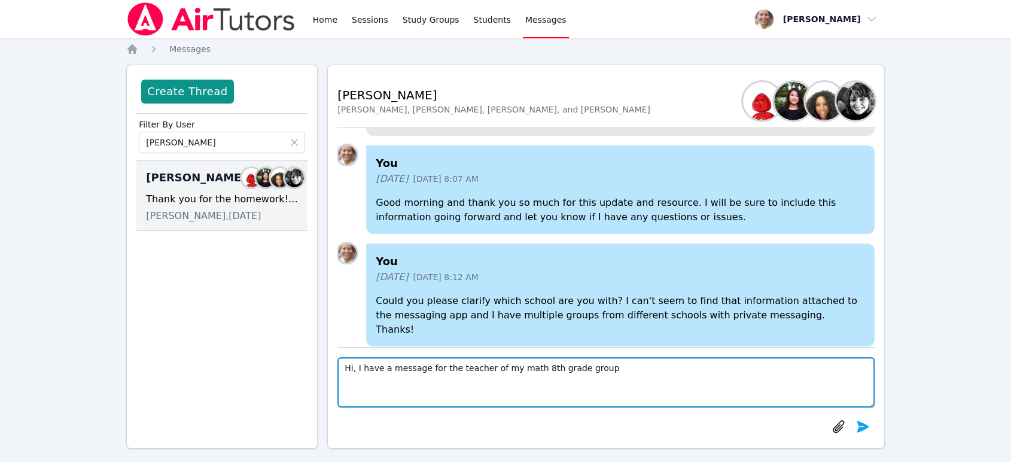
click at [621, 369] on textarea "Hi, I have a message for the teacher of my math 8th grade group" at bounding box center [605, 382] width 537 height 50
drag, startPoint x: 645, startPoint y: 371, endPoint x: 421, endPoint y: 378, distance: 225.0
click at [421, 378] on textarea "Hi, I have a message for the teacher of my math 8th grade group. Would there b" at bounding box center [605, 382] width 537 height 50
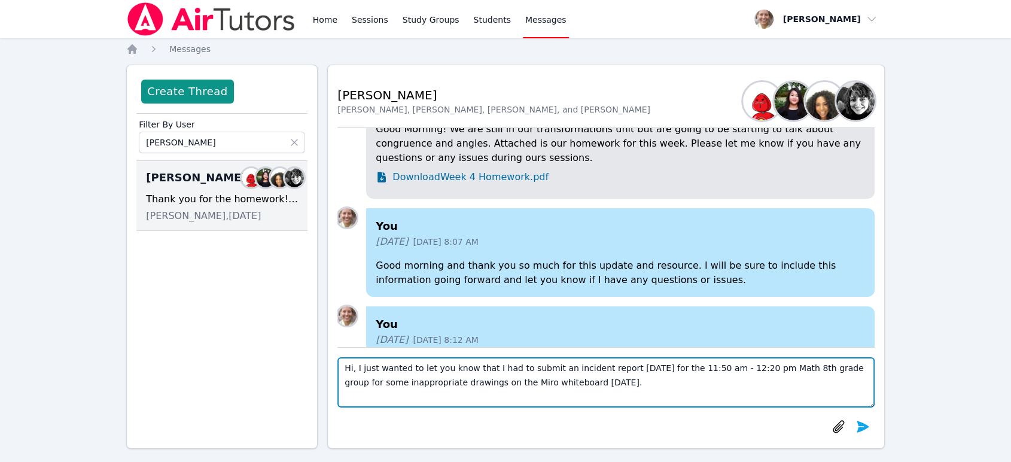
scroll to position [-476, 0]
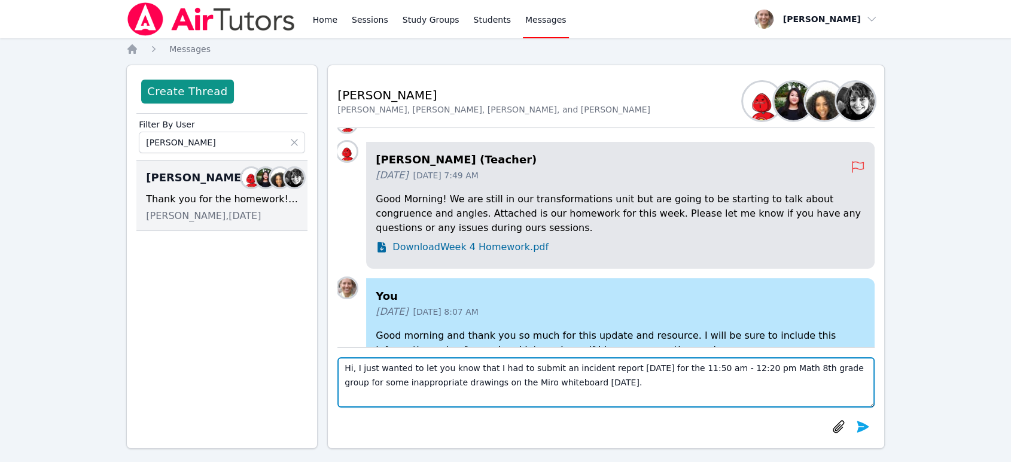
click at [354, 367] on textarea "Hi, I just wanted to let you know that I had to submit an incident report [DATE…" at bounding box center [605, 382] width 537 height 50
click at [620, 382] on textarea "Hi, [PERSON_NAME], I just wanted to let you know that I had to submit an incide…" at bounding box center [605, 382] width 537 height 50
type textarea "Hi, [PERSON_NAME], I just wanted to let you know that I had to submit an incide…"
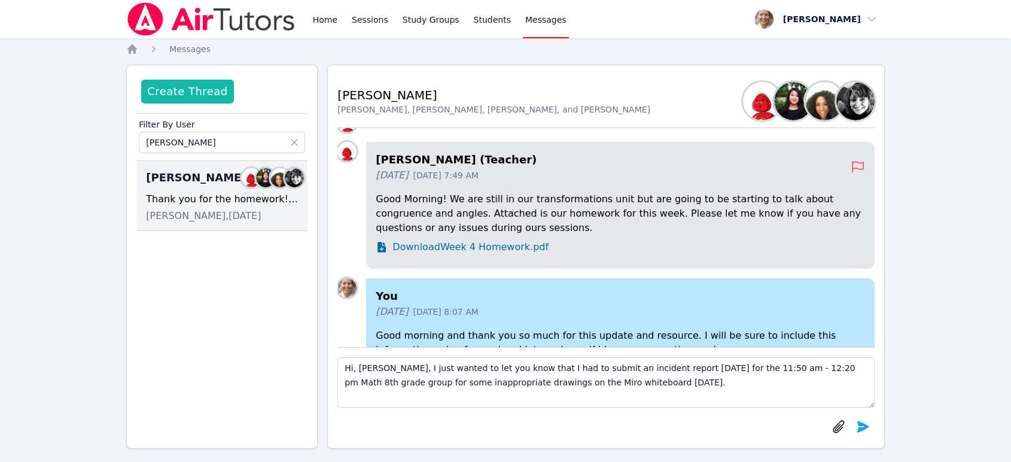
click at [209, 99] on button "Create Thread" at bounding box center [187, 92] width 92 height 24
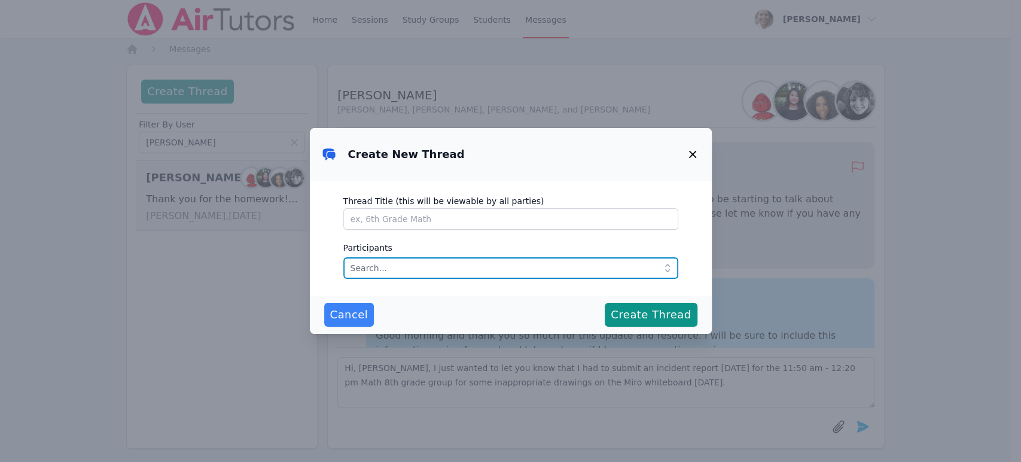
click at [438, 261] on input "text" at bounding box center [510, 268] width 335 height 22
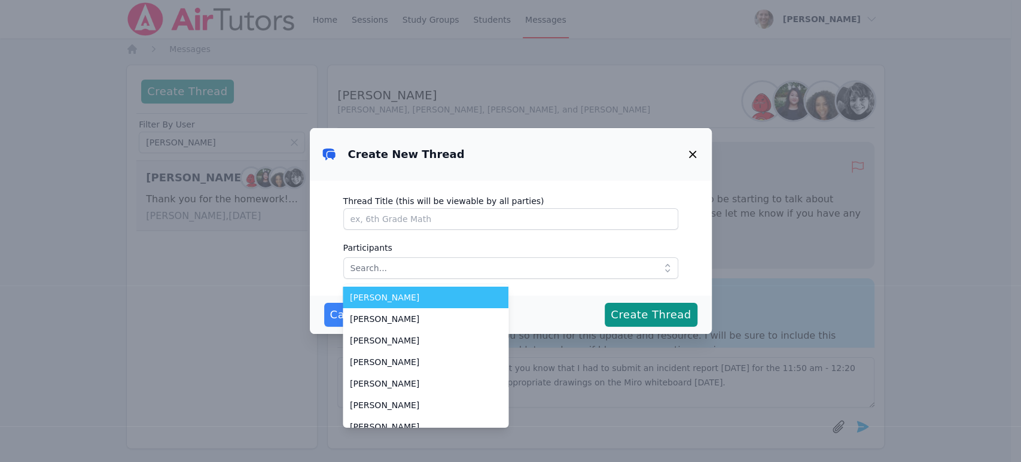
click at [956, 217] on div "Create New Thread Thread Title (this will be viewable by all parties) Participa…" at bounding box center [510, 231] width 1021 height 462
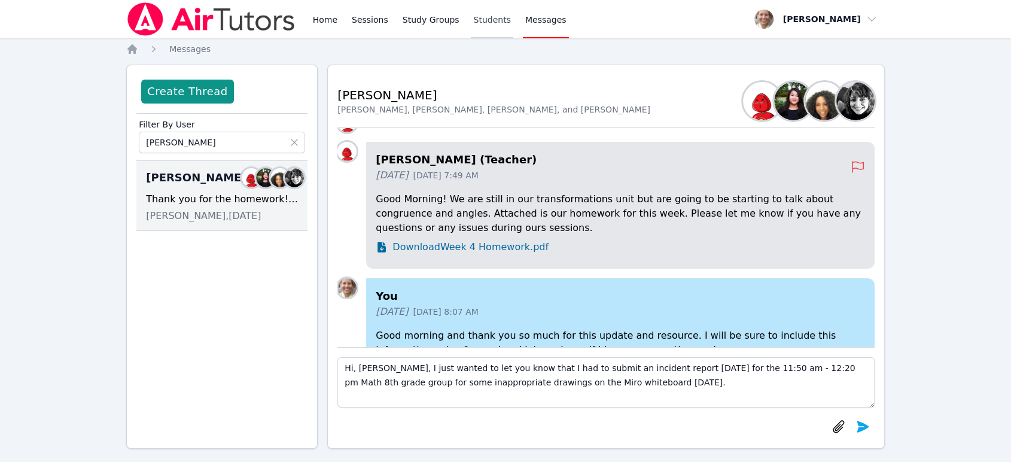
click at [473, 23] on link "Students" at bounding box center [492, 19] width 42 height 38
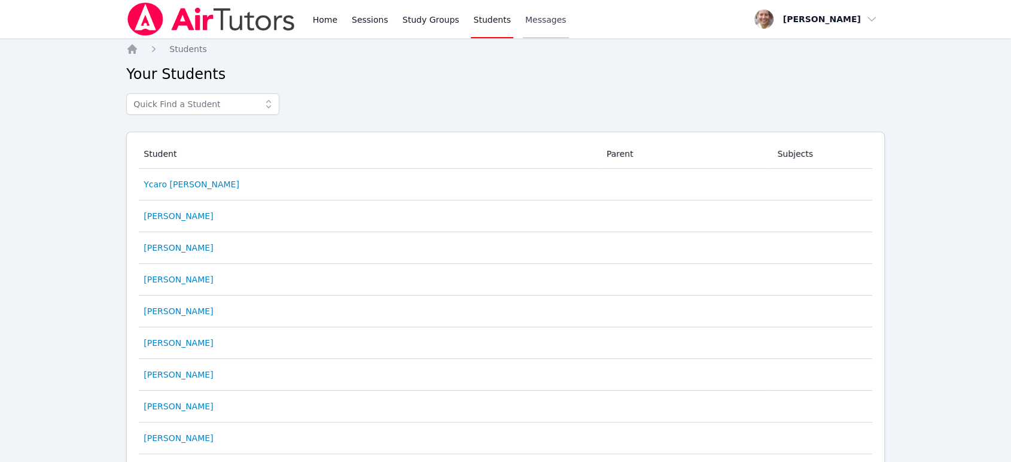
click at [525, 23] on span "Messages" at bounding box center [545, 20] width 41 height 12
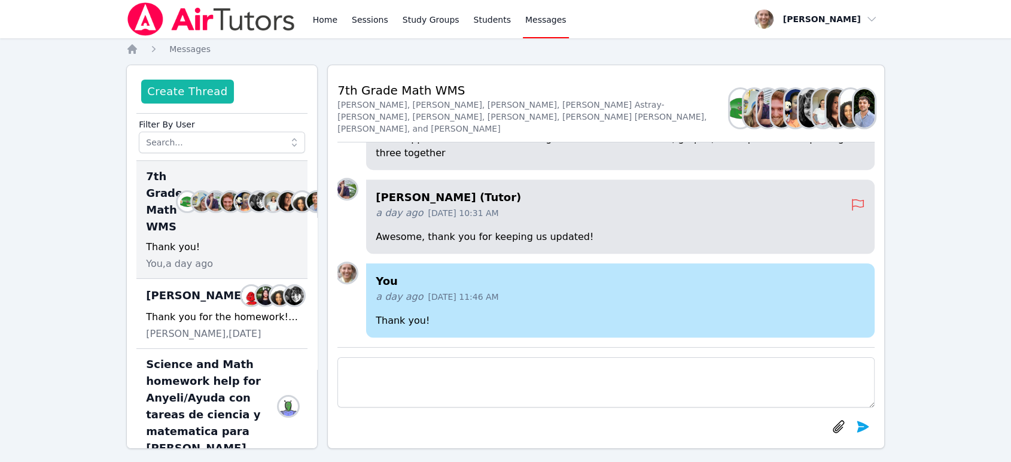
click at [196, 93] on button "Create Thread" at bounding box center [187, 92] width 92 height 24
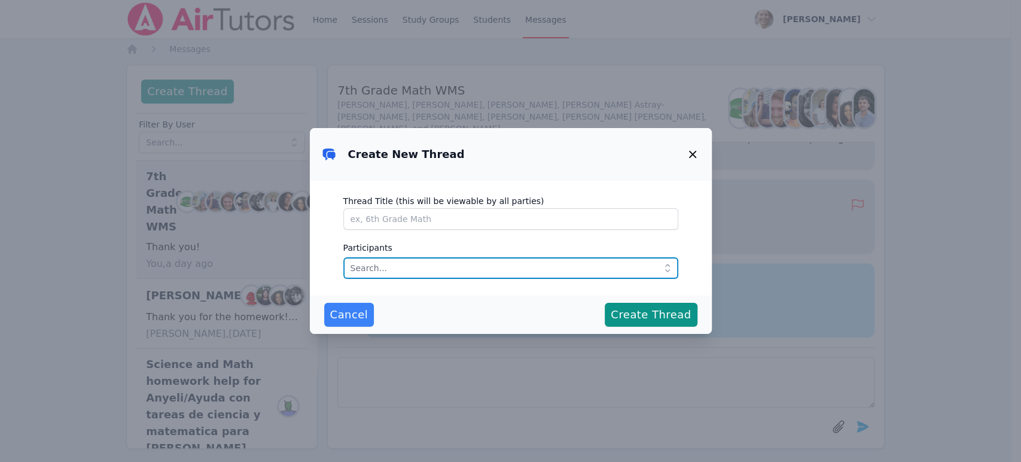
click at [404, 266] on input "text" at bounding box center [510, 268] width 335 height 22
click at [356, 272] on input "[PERSON_NAME]" at bounding box center [510, 268] width 335 height 22
click at [376, 269] on input "[PERSON_NAME]" at bounding box center [510, 268] width 335 height 22
type input "[PERSON_NAME]"
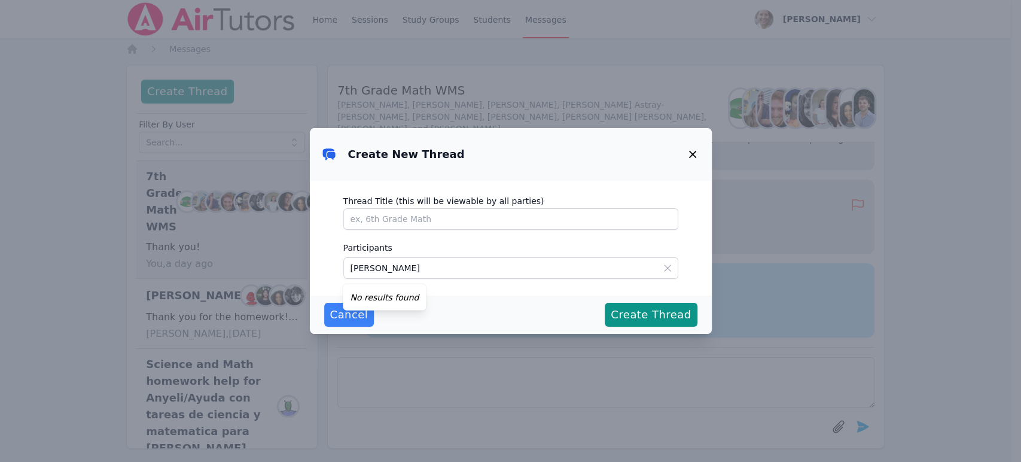
click at [689, 154] on icon "button" at bounding box center [692, 154] width 14 height 14
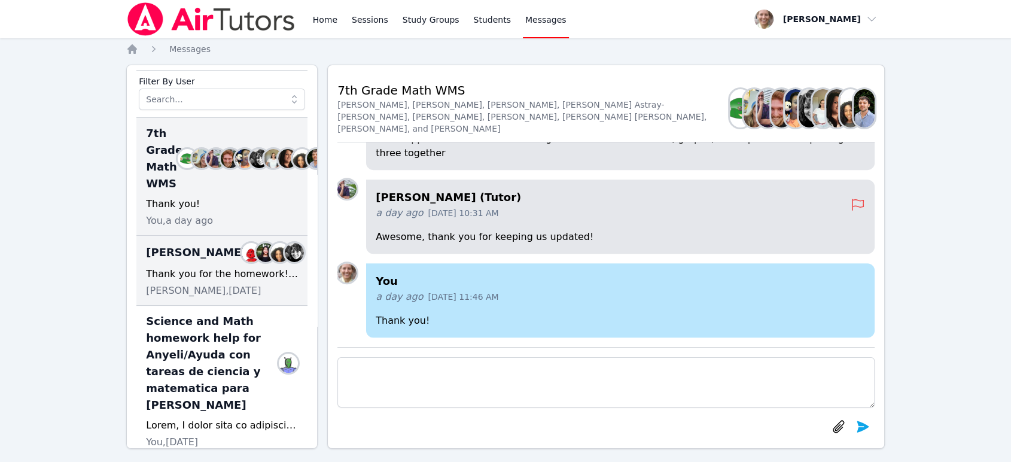
scroll to position [66, 0]
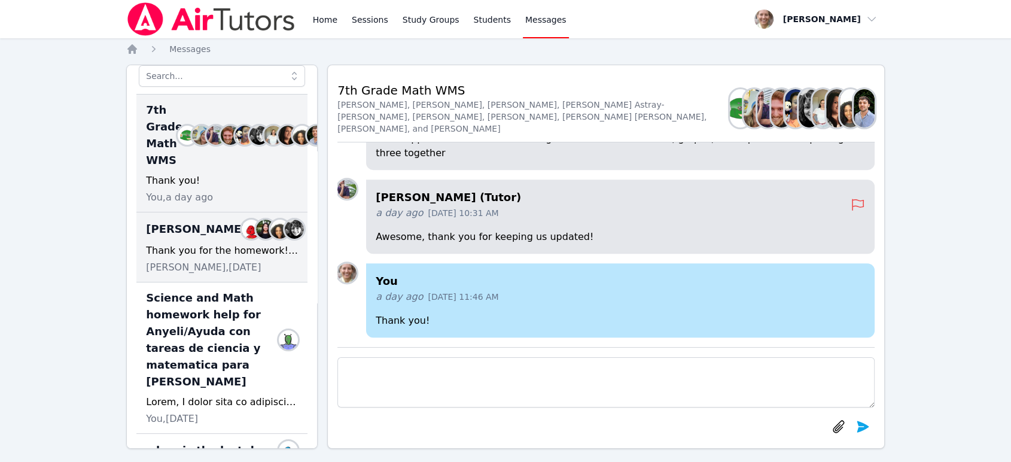
click at [198, 261] on span "[PERSON_NAME], [DATE]" at bounding box center [203, 267] width 115 height 14
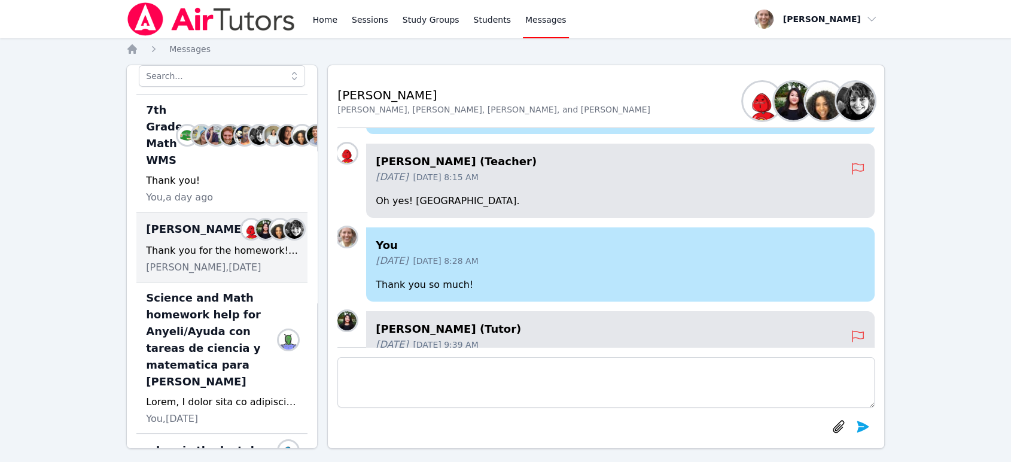
scroll to position [-132, 0]
click at [670, 168] on h4 "[PERSON_NAME] (Teacher)" at bounding box center [613, 162] width 475 height 17
click at [462, 179] on span "[DATE] 8:15 AM" at bounding box center [445, 178] width 65 height 12
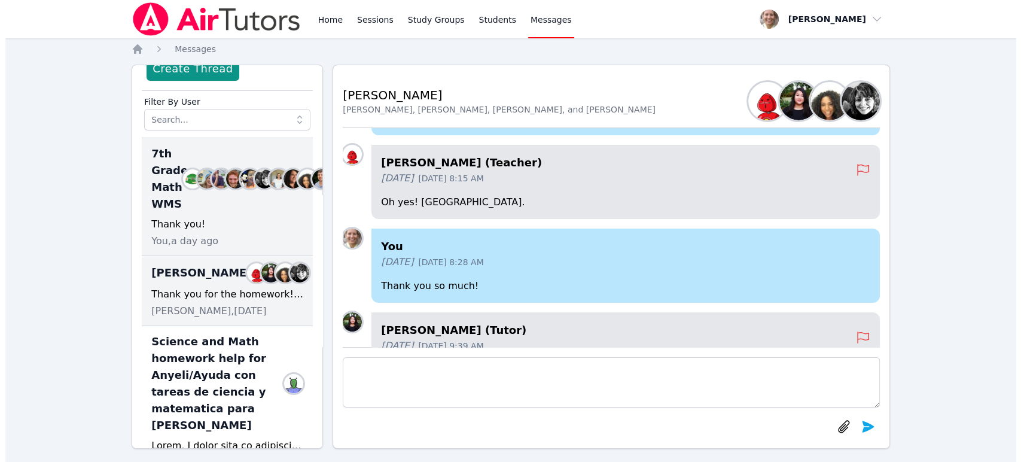
scroll to position [0, 0]
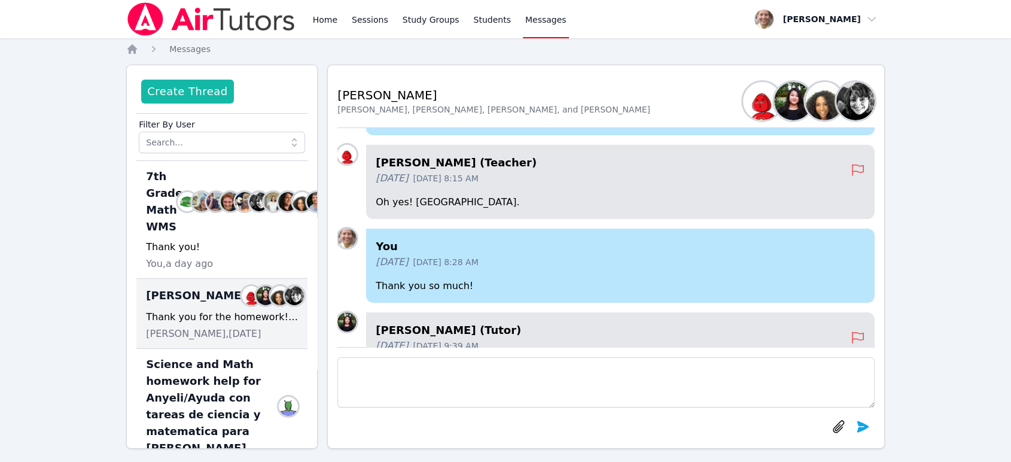
click at [202, 93] on button "Create Thread" at bounding box center [187, 92] width 92 height 24
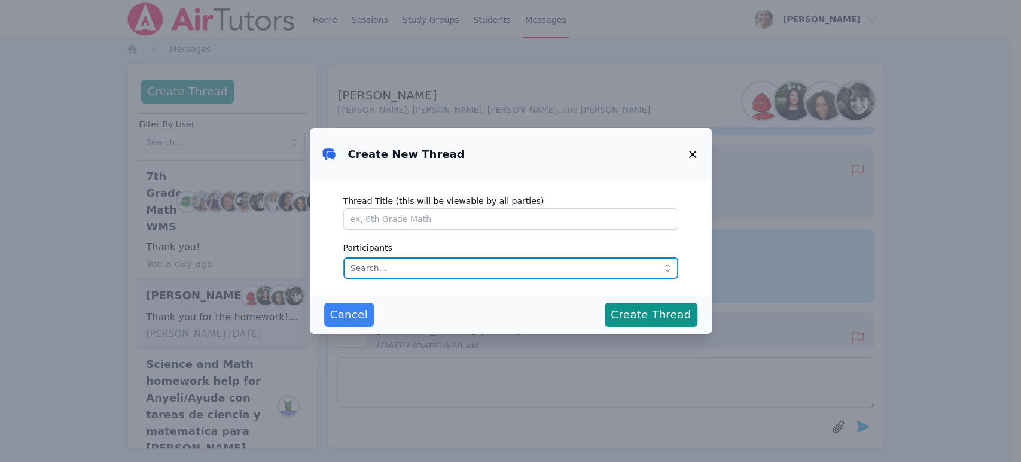
click at [493, 267] on input "text" at bounding box center [510, 268] width 335 height 22
type input "N"
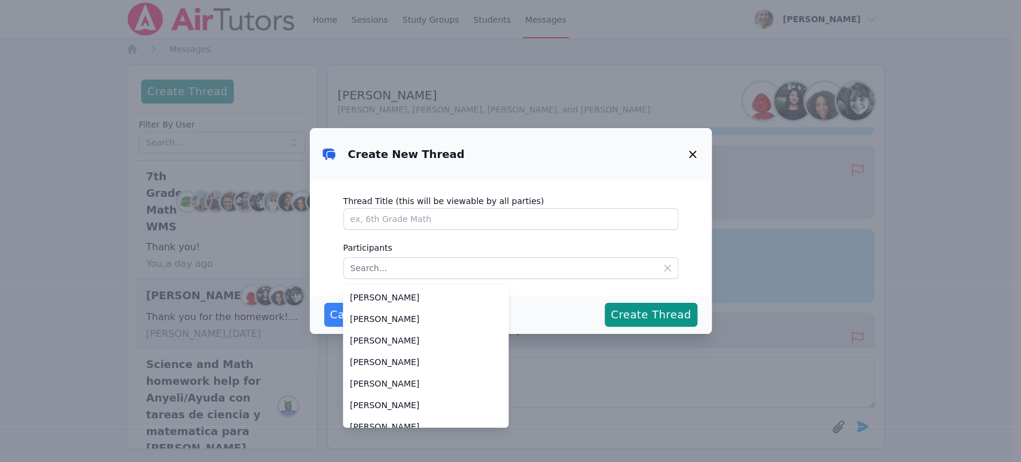
click at [695, 154] on icon "button" at bounding box center [692, 154] width 14 height 14
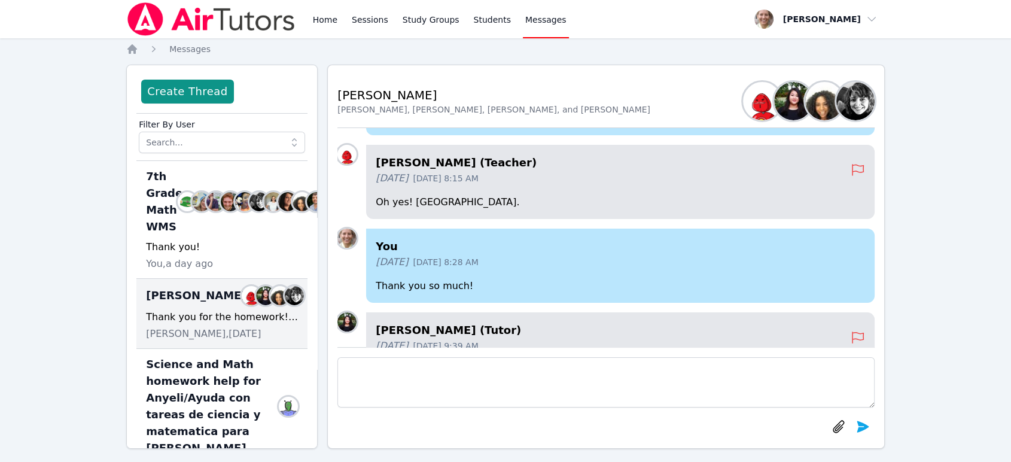
click at [86, 133] on div "Home Sessions Study Groups Students Messages Open user menu [PERSON_NAME] Open …" at bounding box center [505, 236] width 1011 height 473
click at [189, 136] on input "text" at bounding box center [222, 143] width 166 height 22
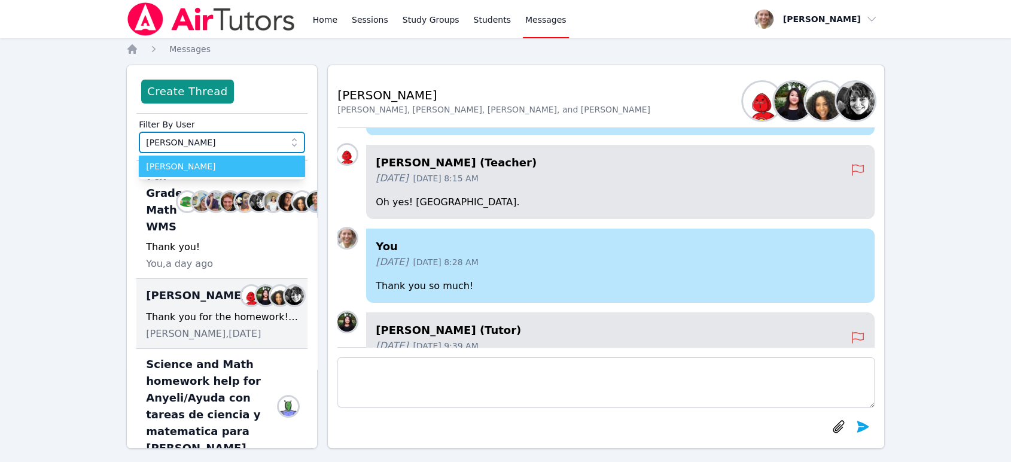
type input "[PERSON_NAME]"
click at [205, 165] on span "[PERSON_NAME]" at bounding box center [222, 166] width 152 height 12
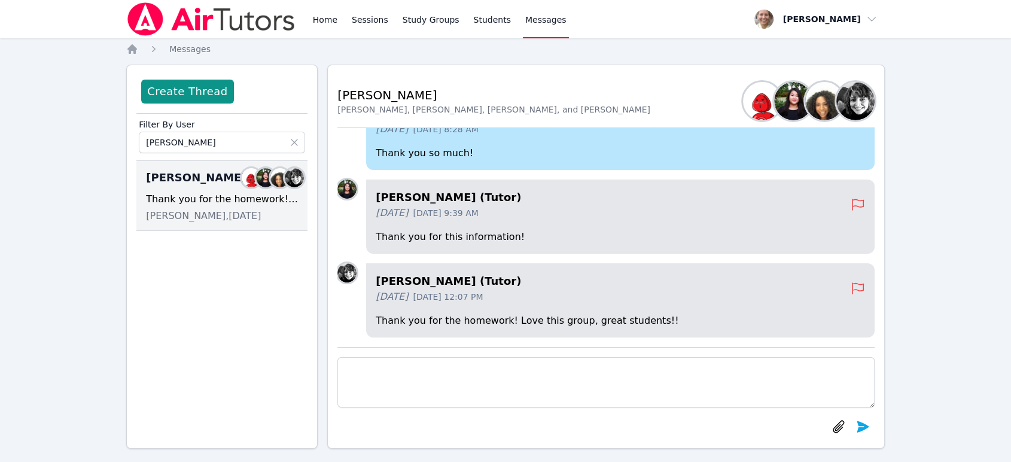
scroll to position [10, 0]
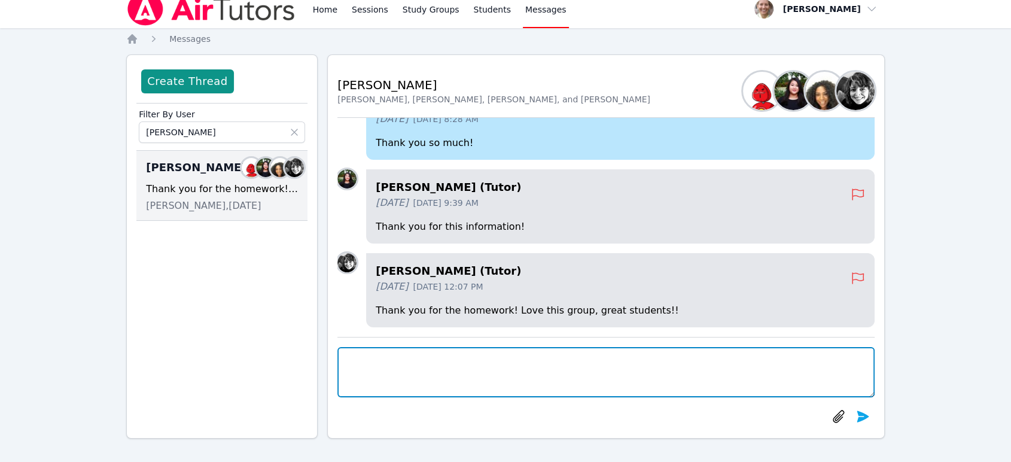
click at [607, 358] on textarea at bounding box center [605, 372] width 537 height 50
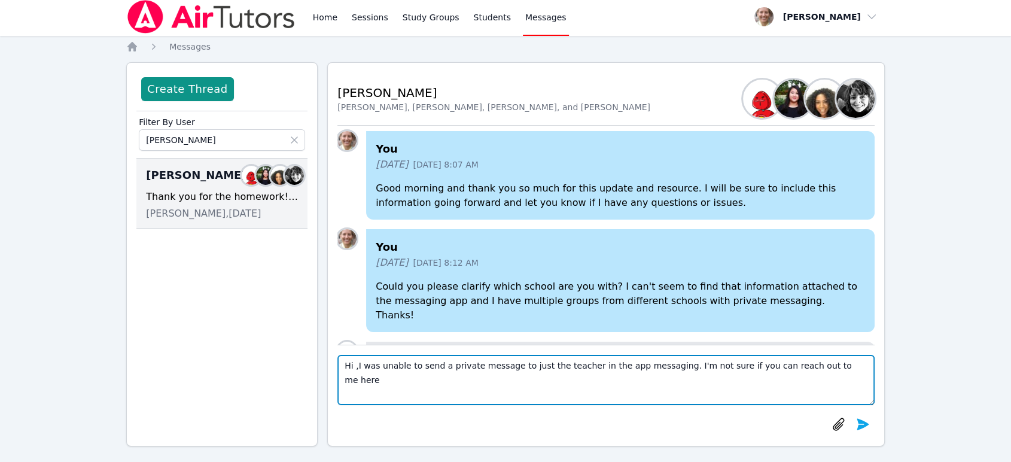
scroll to position [0, 0]
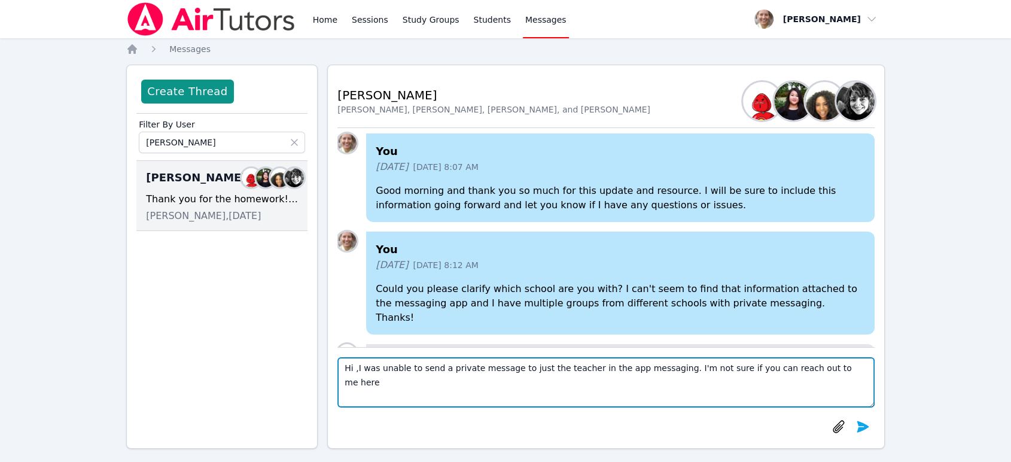
click at [351, 376] on textarea "Hi ,I was unable to send a private message to just the teacher in the app messa…" at bounding box center [605, 382] width 537 height 50
click at [817, 370] on textarea "Hi, I was unable to send a private message to just the teacher in the app messa…" at bounding box center [605, 382] width 537 height 50
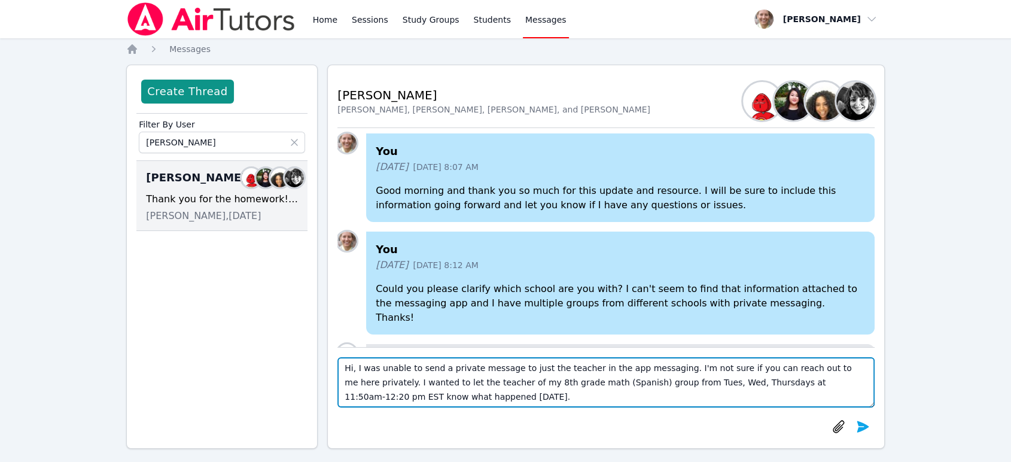
click at [593, 371] on textarea "Hi, I was unable to send a private message to just the teacher in the app messa…" at bounding box center [605, 382] width 537 height 50
click at [724, 371] on textarea "Hi, I was unable to send a private message to just the teacher in this app mess…" at bounding box center [605, 382] width 537 height 50
click at [603, 394] on textarea "Hi, I was unable to send a private message to just the teacher in this app mess…" at bounding box center [605, 382] width 537 height 50
click at [409, 397] on textarea "Hi, I was unable to send a private message to just the teacher in this app mess…" at bounding box center [605, 382] width 537 height 50
click at [502, 385] on textarea "Hi, I was unable to send a private message to just the teacher in this app mess…" at bounding box center [605, 382] width 537 height 50
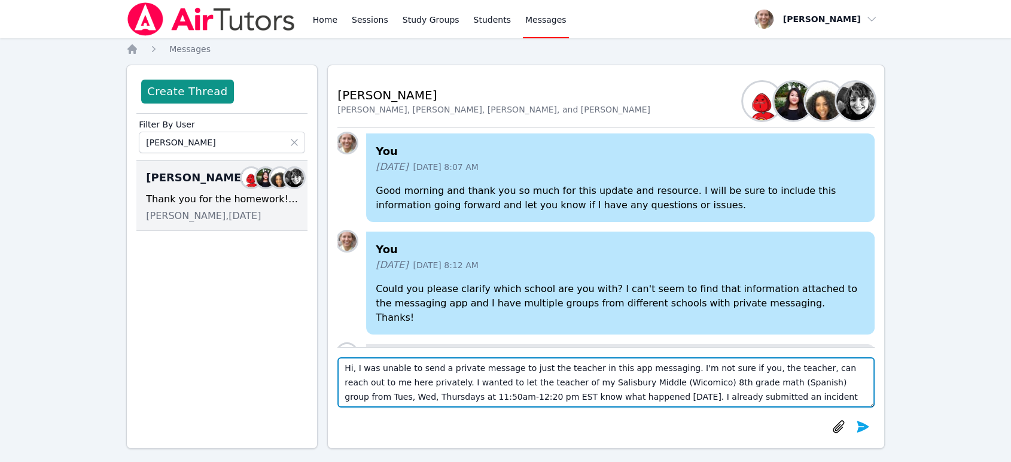
click at [502, 370] on textarea "Hi, I was unable to send a private message to just the teacher in this app mess…" at bounding box center [605, 382] width 537 height 50
click at [671, 371] on textarea "Hi, I was unable to send a private message here to just the teacher in this app…" at bounding box center [605, 382] width 537 height 50
click at [635, 367] on textarea "Hi, I was unable to send a private message here to just the teacher in this app…" at bounding box center [605, 382] width 537 height 50
click at [656, 370] on textarea "Hi, I was unable to send a private message here to just the teacher in this mes…" at bounding box center [605, 382] width 537 height 50
click at [394, 383] on textarea "Hi, I was unable to send a private message here to just the teacher in this mes…" at bounding box center [605, 382] width 537 height 50
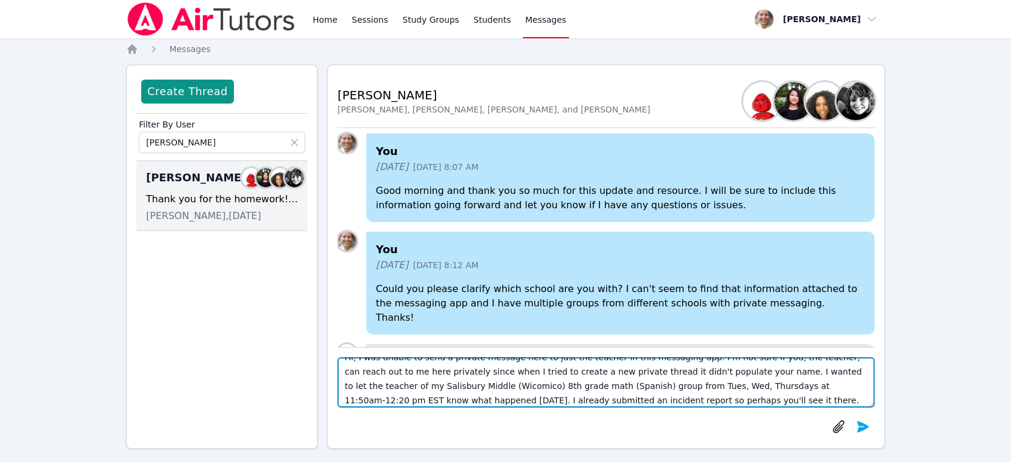
scroll to position [14, 0]
click at [592, 400] on textarea "Hi, I was unable to send a private message here to just the teacher in this mes…" at bounding box center [605, 382] width 537 height 50
drag, startPoint x: 492, startPoint y: 399, endPoint x: 522, endPoint y: 395, distance: 29.5
click at [522, 395] on textarea "Hi, I was unable to send a private message here to just the teacher in this mes…" at bounding box center [605, 382] width 537 height 50
click at [596, 395] on textarea "Hi, I was unable to send a private message here to just the teacher in this mes…" at bounding box center [605, 382] width 537 height 50
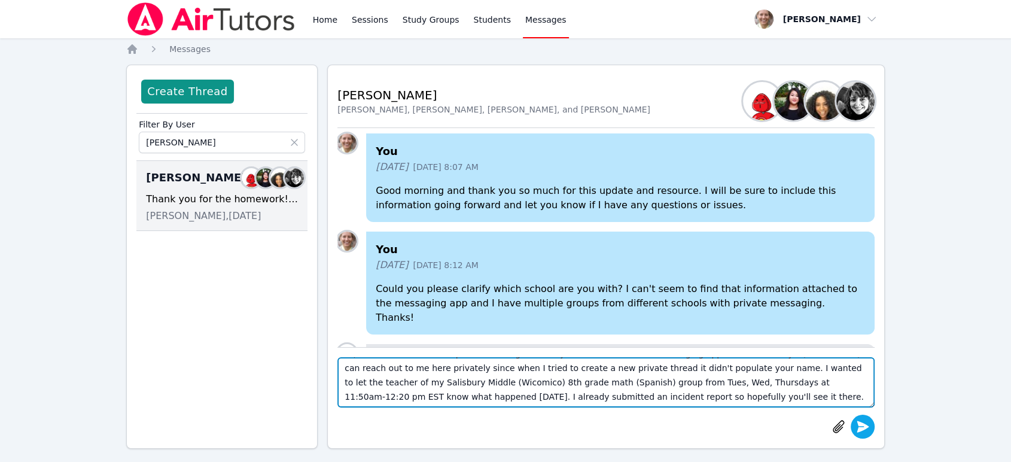
type textarea "Hi, I was unable to send a private message here to just the teacher in this mes…"
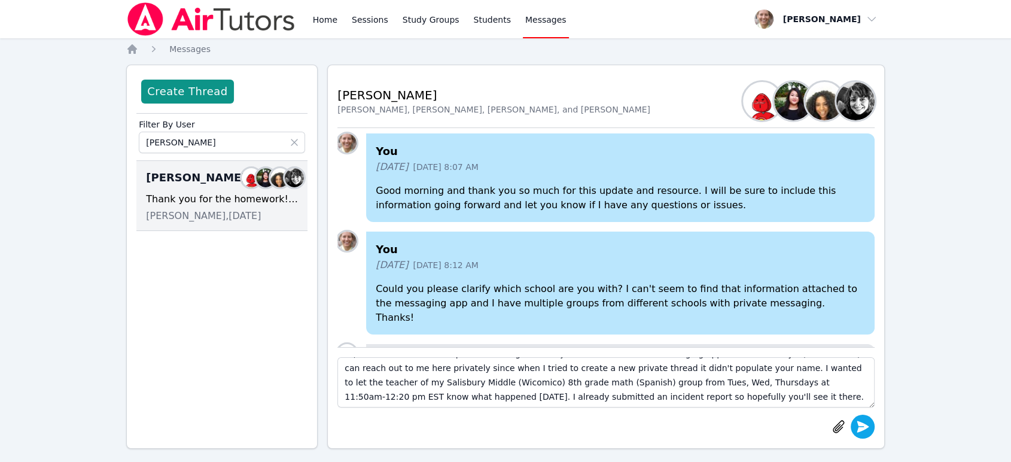
click at [855, 423] on icon "submit" at bounding box center [862, 426] width 14 height 14
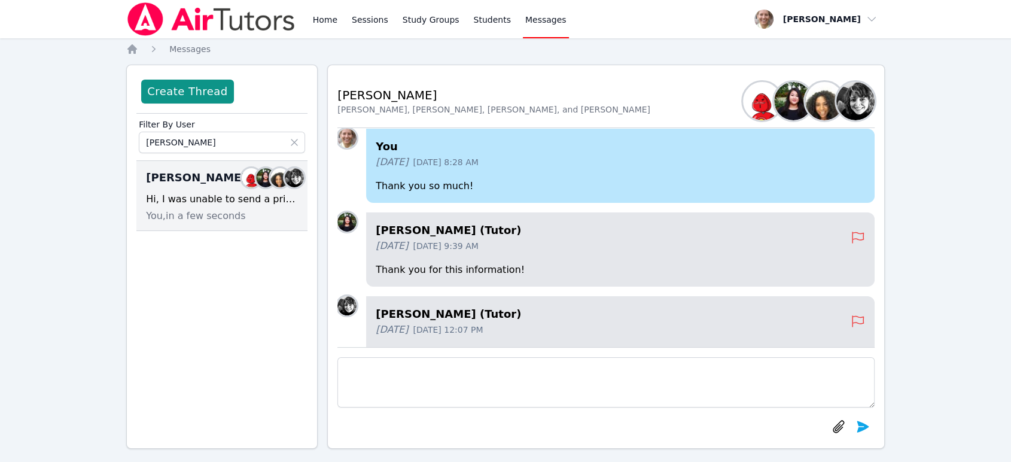
scroll to position [0, 0]
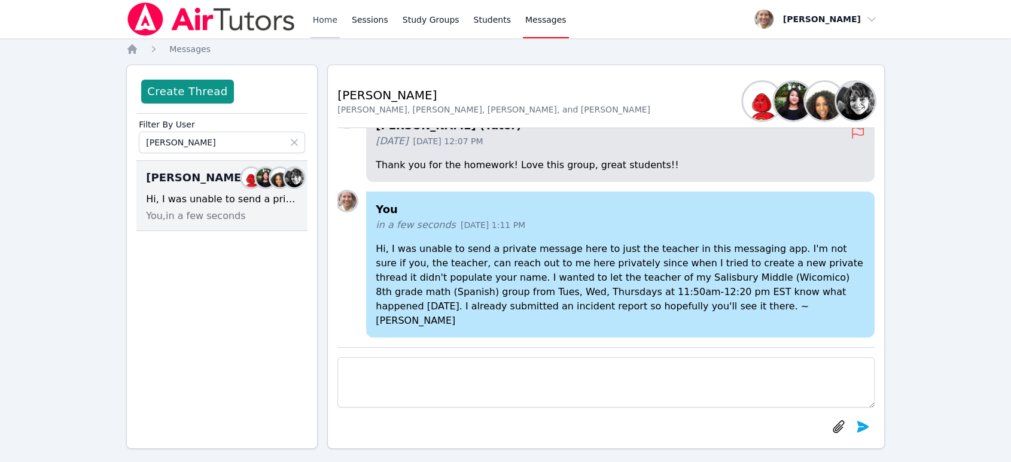
click at [329, 24] on link "Home" at bounding box center [324, 19] width 29 height 38
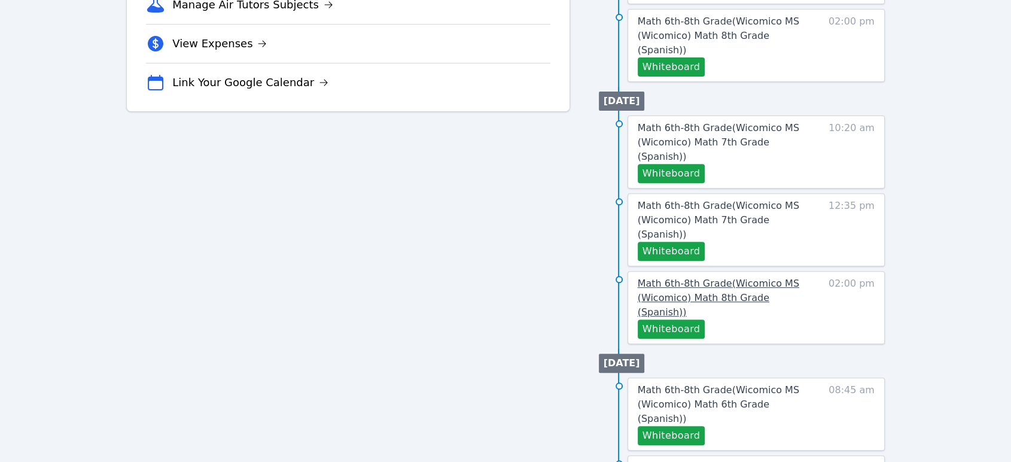
scroll to position [465, 0]
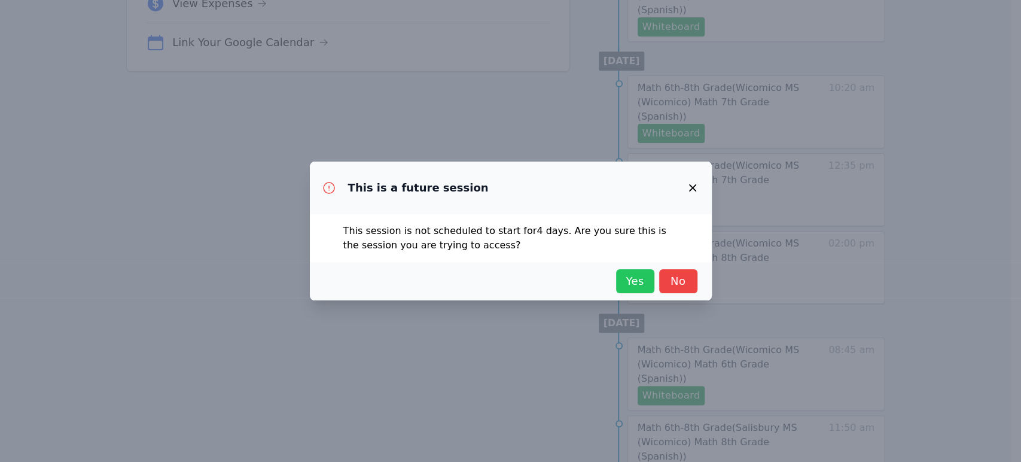
click at [636, 285] on span "Yes" at bounding box center [635, 281] width 26 height 17
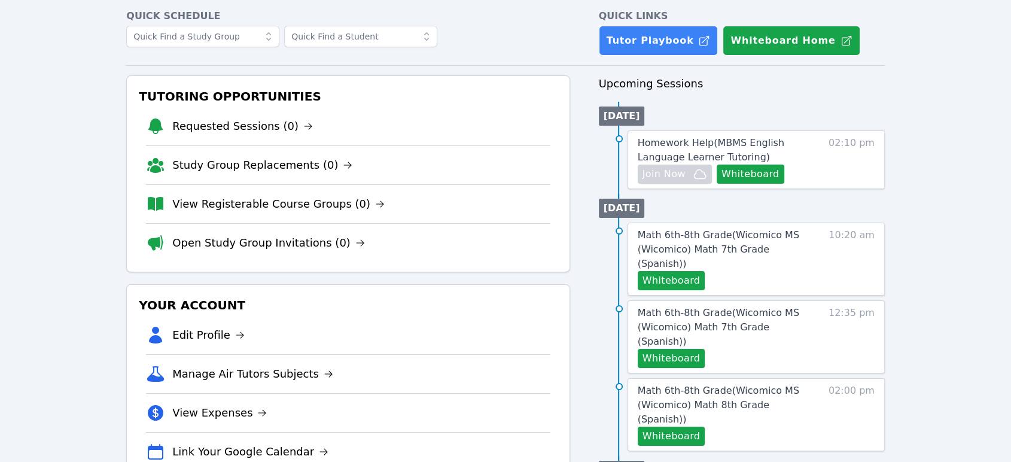
scroll to position [0, 0]
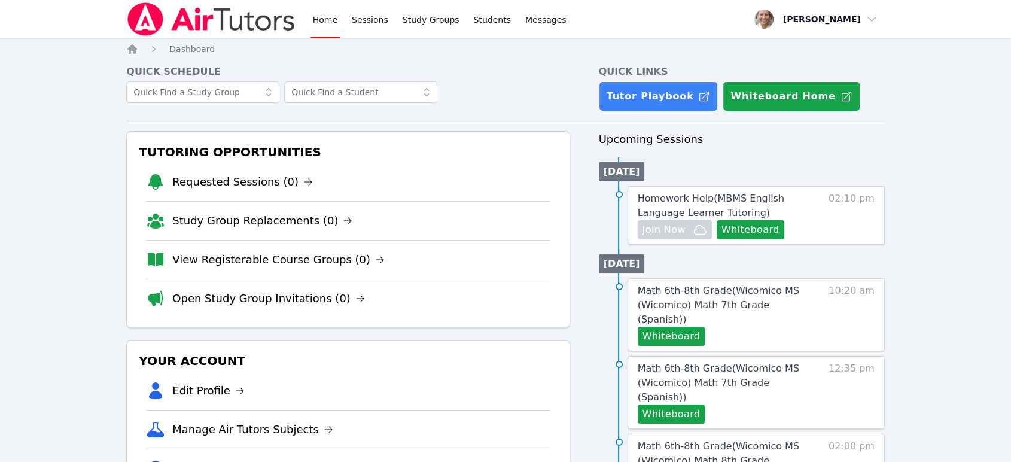
click at [334, 23] on link "Home" at bounding box center [324, 19] width 29 height 38
click at [361, 22] on link "Sessions" at bounding box center [369, 19] width 41 height 38
